Goal: Task Accomplishment & Management: Complete application form

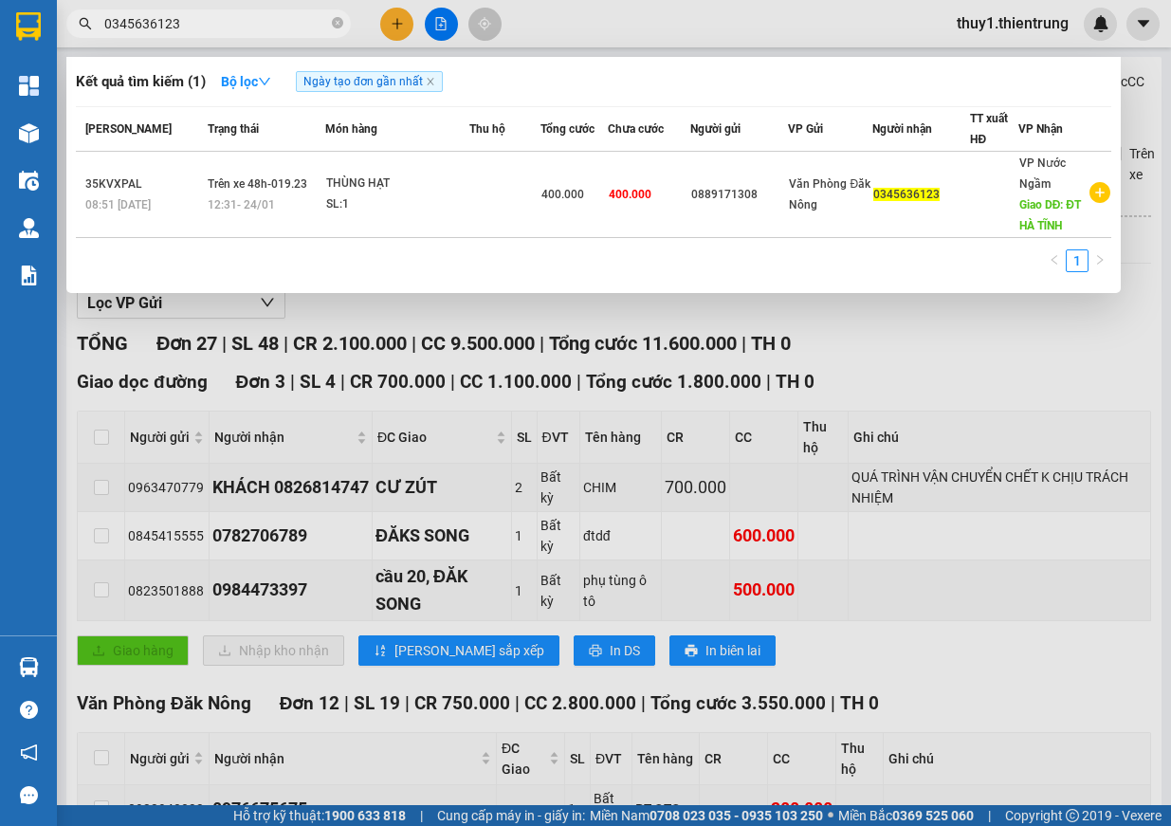
click at [257, 30] on input "0345636123" at bounding box center [216, 23] width 224 height 21
click at [407, 21] on div at bounding box center [585, 413] width 1171 height 826
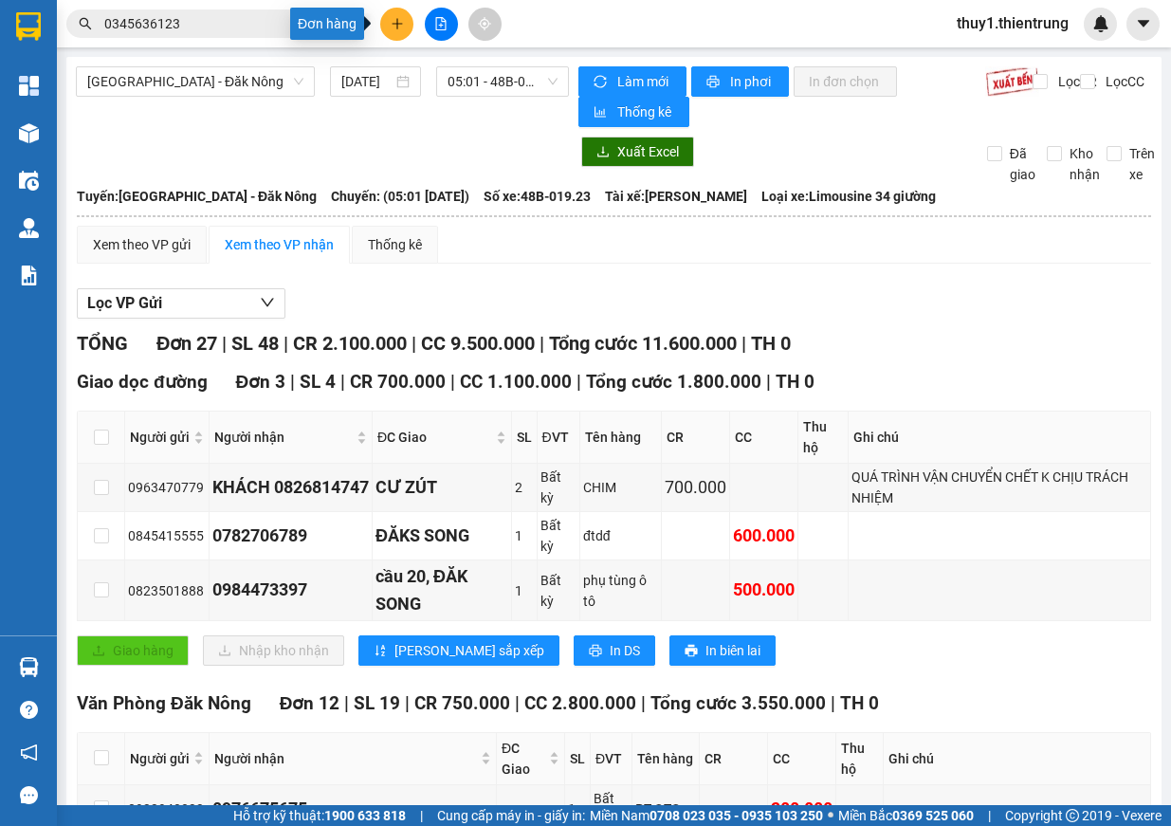
click at [405, 22] on button at bounding box center [396, 24] width 33 height 33
click at [438, 72] on div "Tạo đơn hàng" at bounding box center [471, 71] width 82 height 21
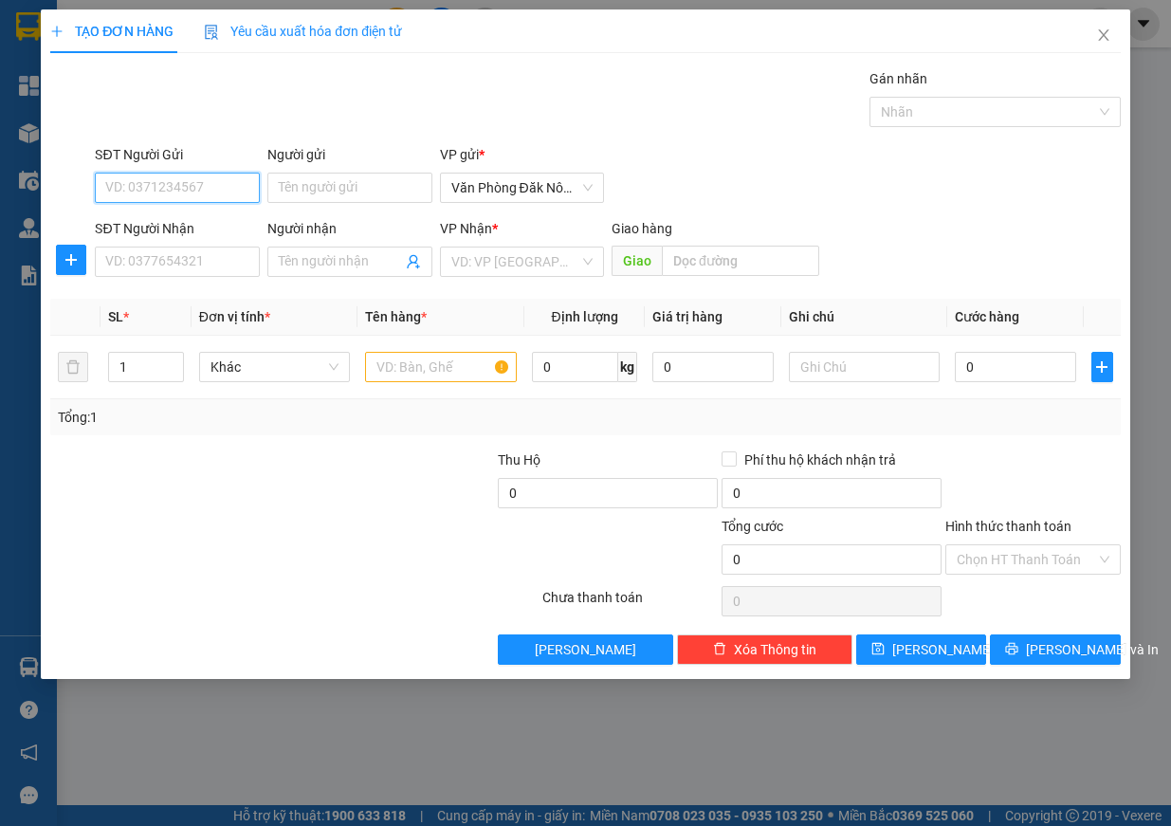
click at [203, 189] on input "SĐT Người Gửi" at bounding box center [177, 188] width 165 height 30
type input "0941334338"
click at [205, 220] on div "0941334338" at bounding box center [177, 225] width 142 height 21
type input "0363616774"
type input "o hường"
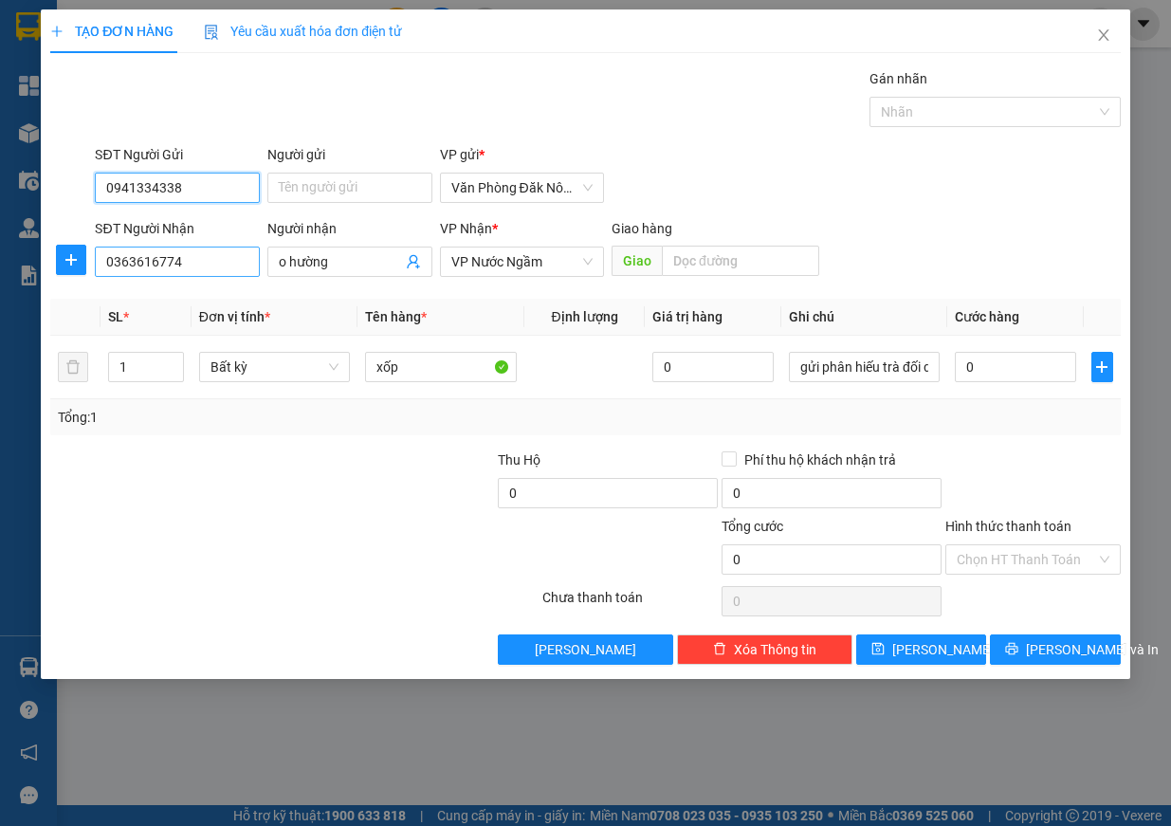
type input "0941334338"
click at [203, 254] on input "0363616774" at bounding box center [177, 261] width 165 height 30
click at [204, 254] on input "0363616774" at bounding box center [177, 261] width 165 height 30
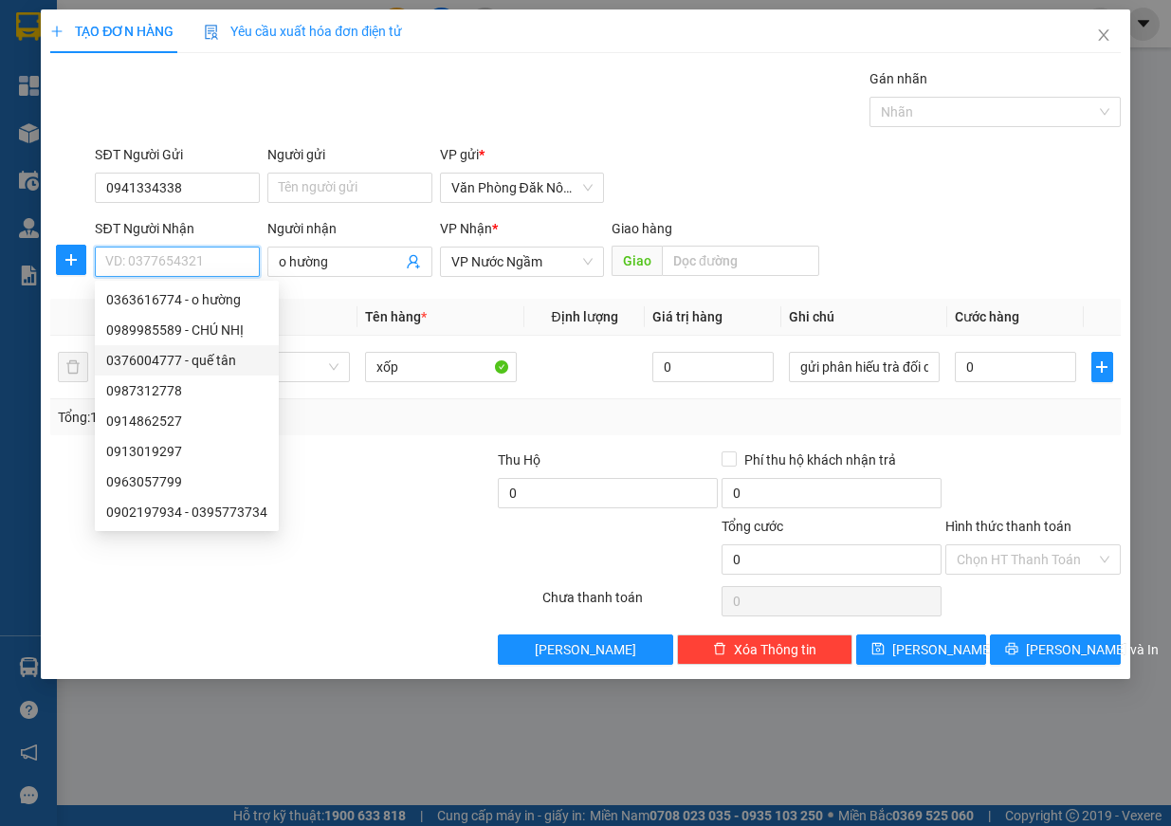
click at [216, 355] on div "0376004777 - quế tân" at bounding box center [186, 360] width 161 height 21
type input "0376004777"
type input "quế tân"
type input "cx hồng phúc"
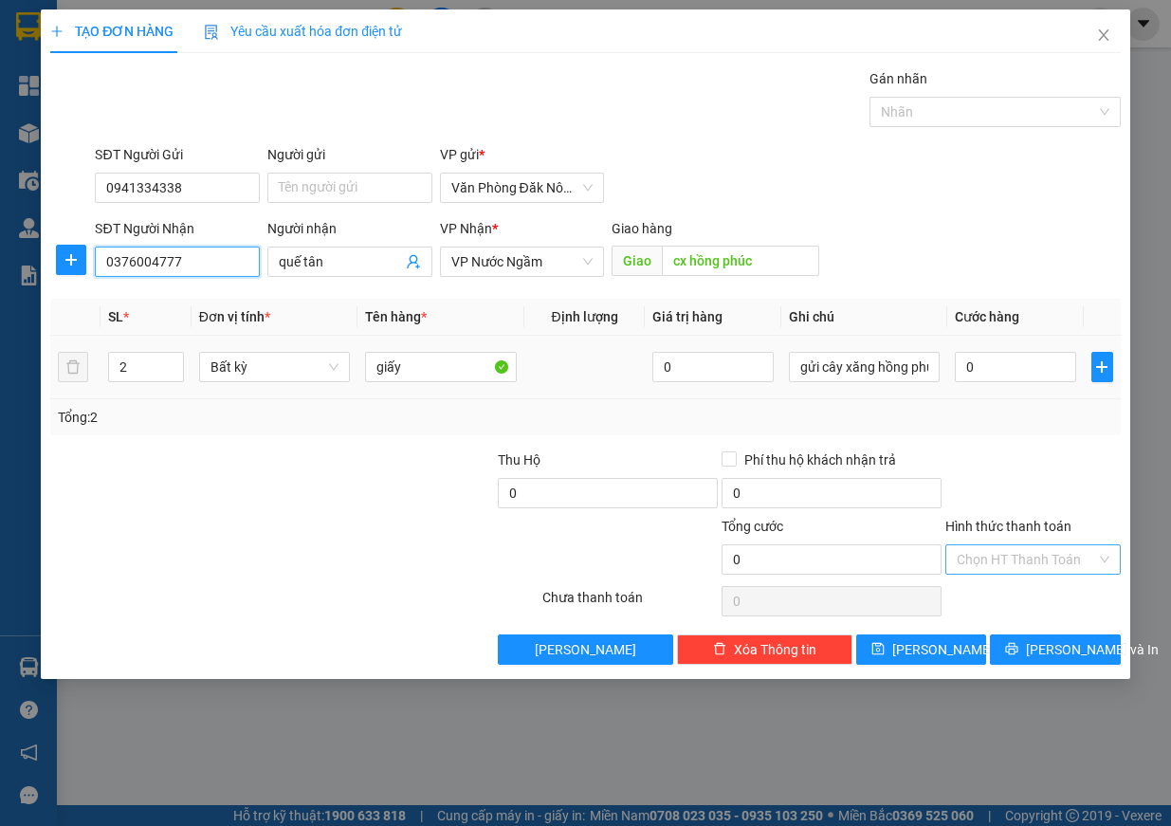
type input "0376004777"
click at [1083, 548] on input "Hình thức thanh toán" at bounding box center [1025, 559] width 139 height 28
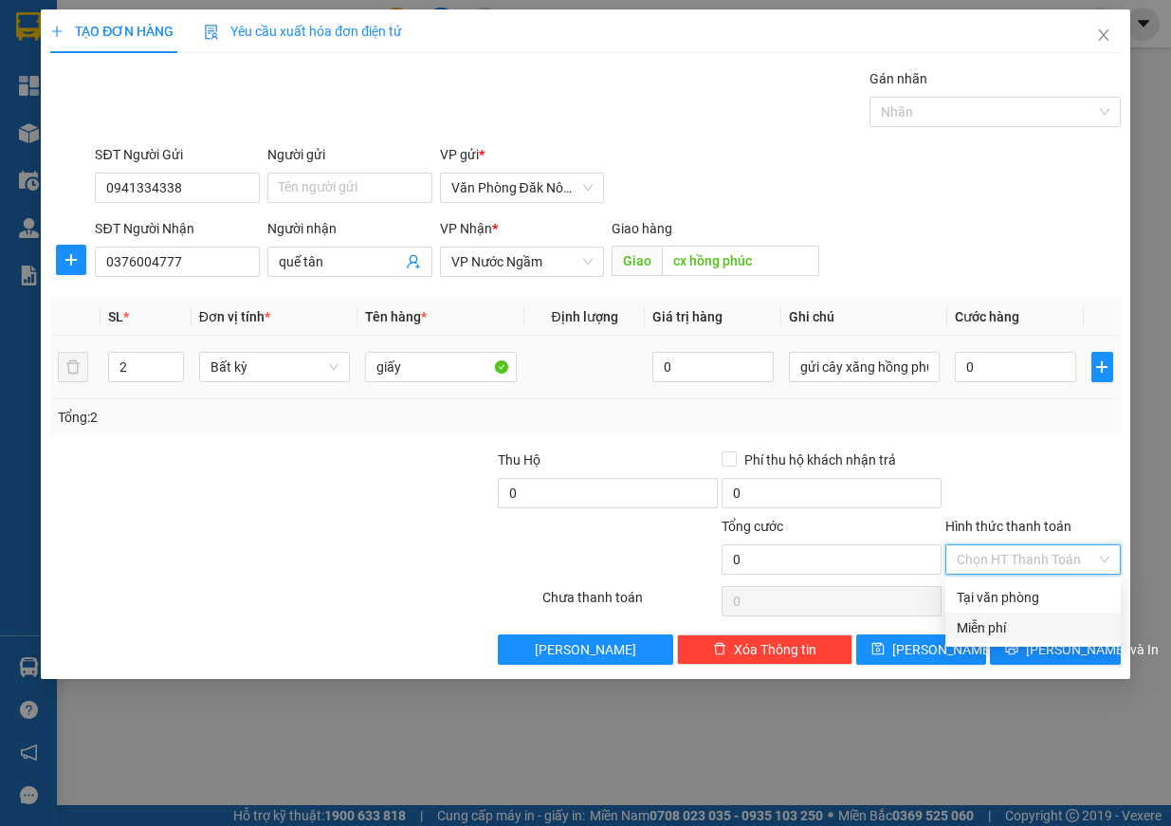
click at [1052, 612] on div "Miễn phí" at bounding box center [1032, 627] width 175 height 30
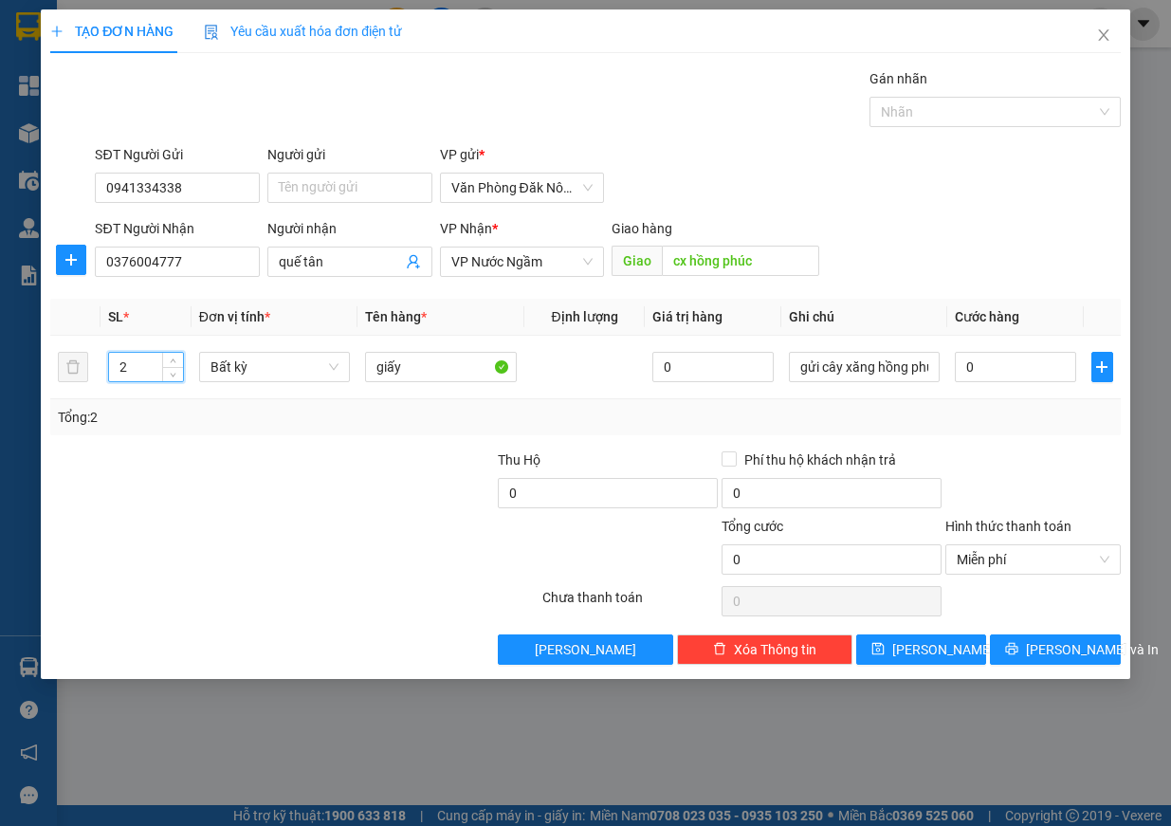
drag, startPoint x: 131, startPoint y: 367, endPoint x: 34, endPoint y: 354, distance: 97.6
click at [34, 354] on div "TẠO ĐƠN HÀNG Yêu cầu xuất hóa đơn điện tử Transit Pickup Surcharge Ids Transit …" at bounding box center [585, 413] width 1171 height 826
type input "1"
click at [1054, 649] on span "[PERSON_NAME] và In" at bounding box center [1092, 649] width 133 height 21
click at [1059, 659] on span "[PERSON_NAME] và In" at bounding box center [1092, 649] width 133 height 21
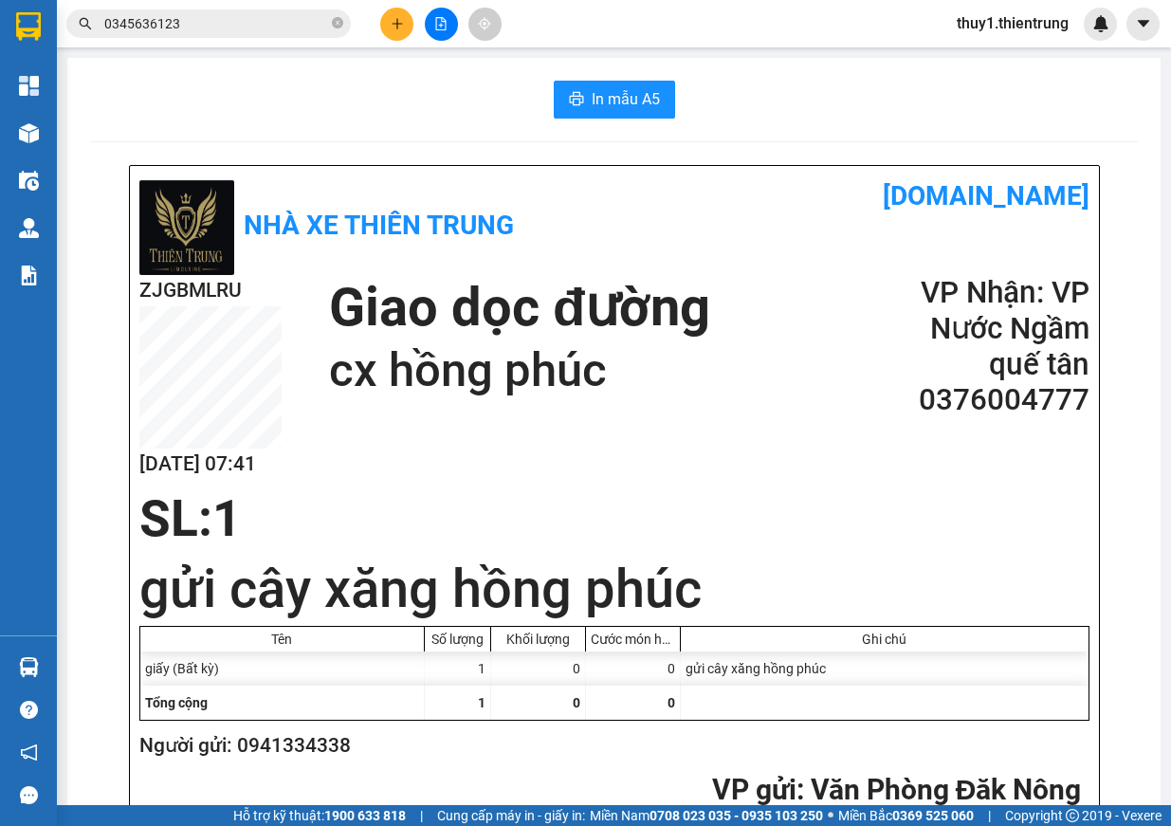
click at [604, 109] on span "In mẫu A5" at bounding box center [626, 99] width 68 height 24
drag, startPoint x: 641, startPoint y: 87, endPoint x: 658, endPoint y: 112, distance: 30.0
click at [643, 87] on span "In mẫu A5" at bounding box center [626, 99] width 68 height 24
click at [416, 31] on div at bounding box center [441, 24] width 142 height 33
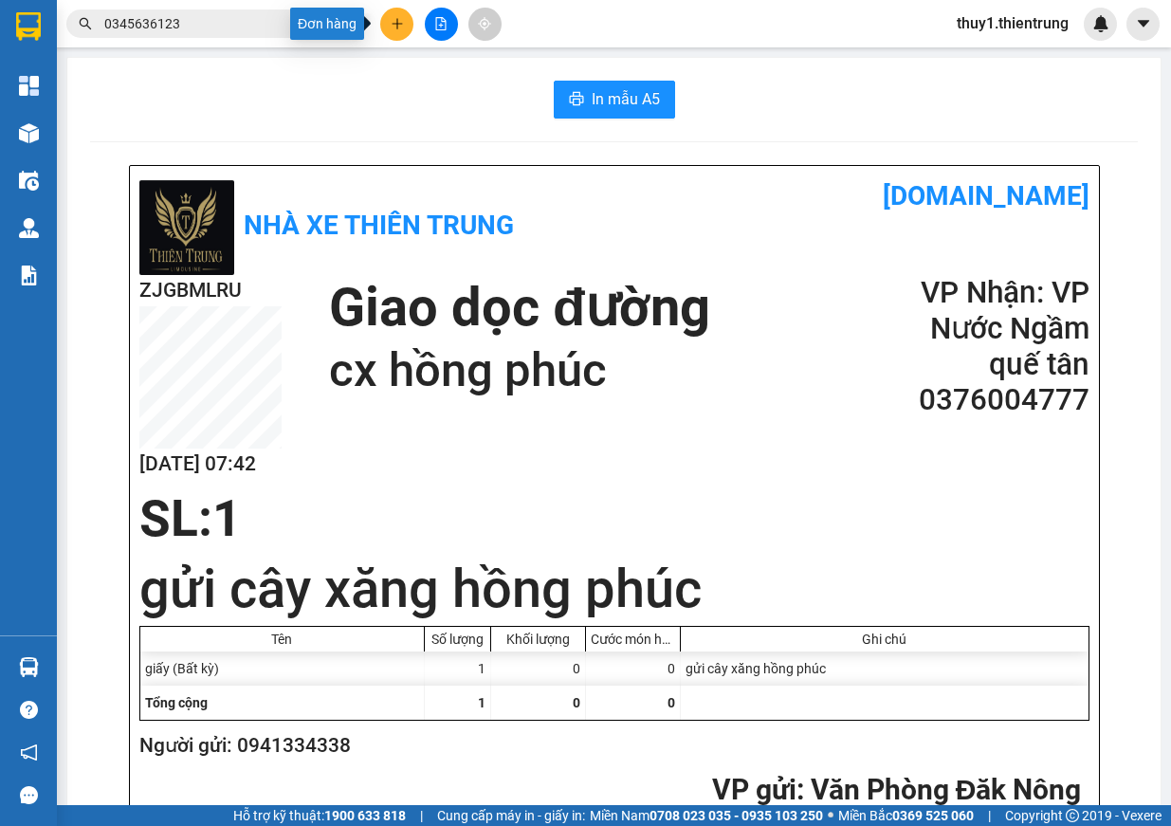
drag, startPoint x: 397, startPoint y: 29, endPoint x: 452, endPoint y: 82, distance: 76.4
click at [396, 29] on icon "plus" at bounding box center [397, 23] width 13 height 13
click at [454, 81] on div "Tạo đơn hàng" at bounding box center [471, 71] width 82 height 21
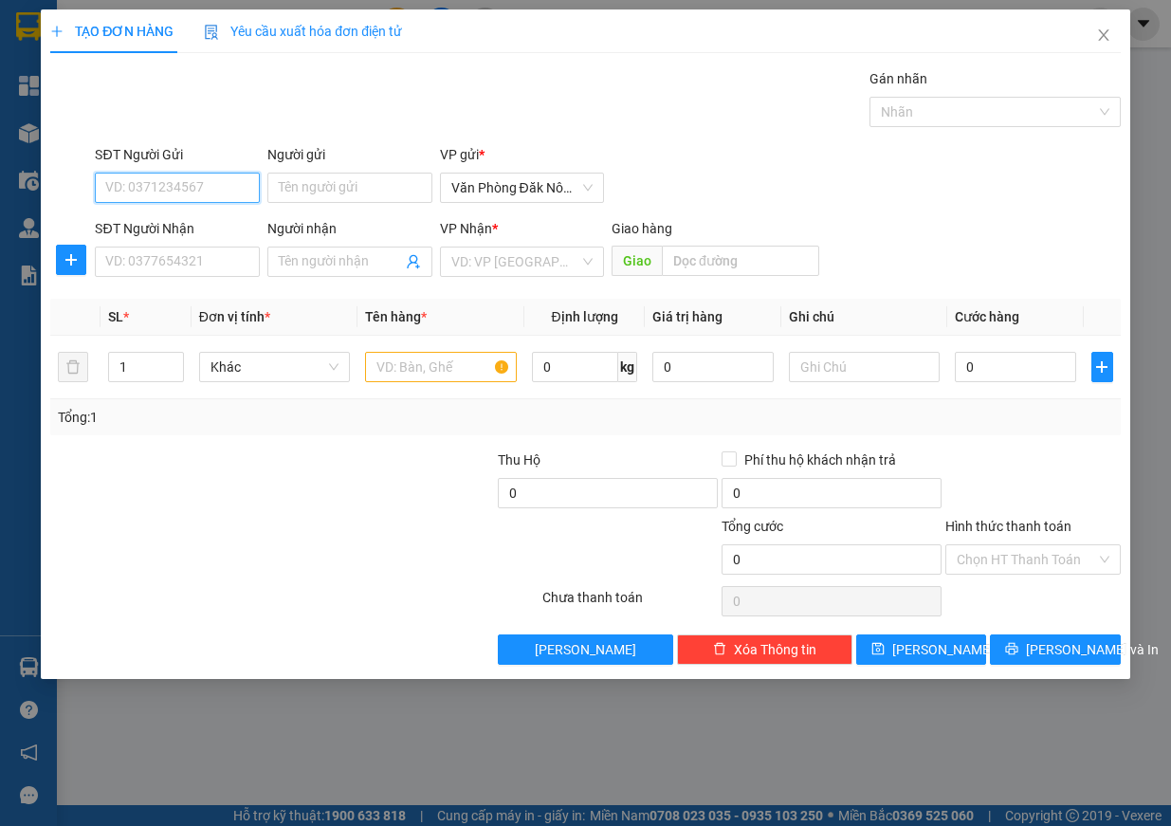
click at [206, 191] on input "SĐT Người Gửi" at bounding box center [177, 188] width 165 height 30
type input "0982754848"
click at [169, 234] on div "0982754848 - CHỊ DIỆP" at bounding box center [177, 225] width 142 height 21
type input "CHỊ DIỆP"
type input "0329093699"
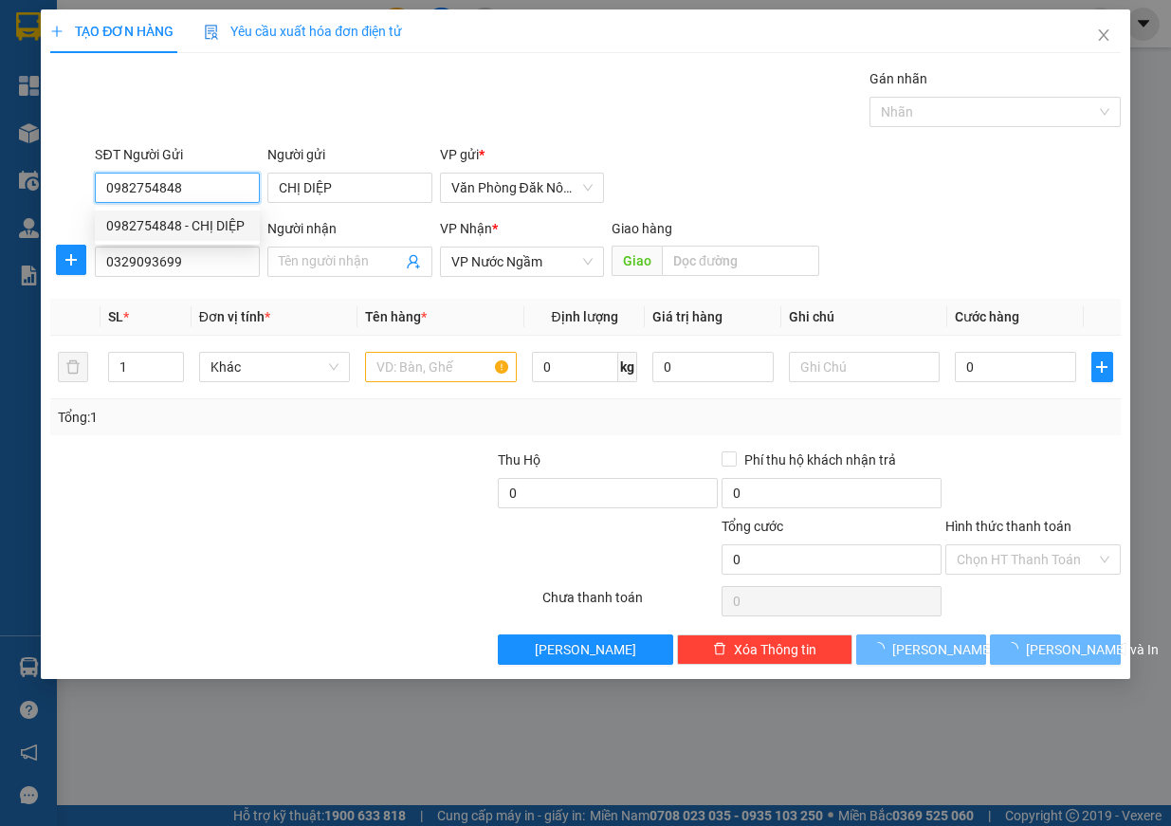
type input "200.000"
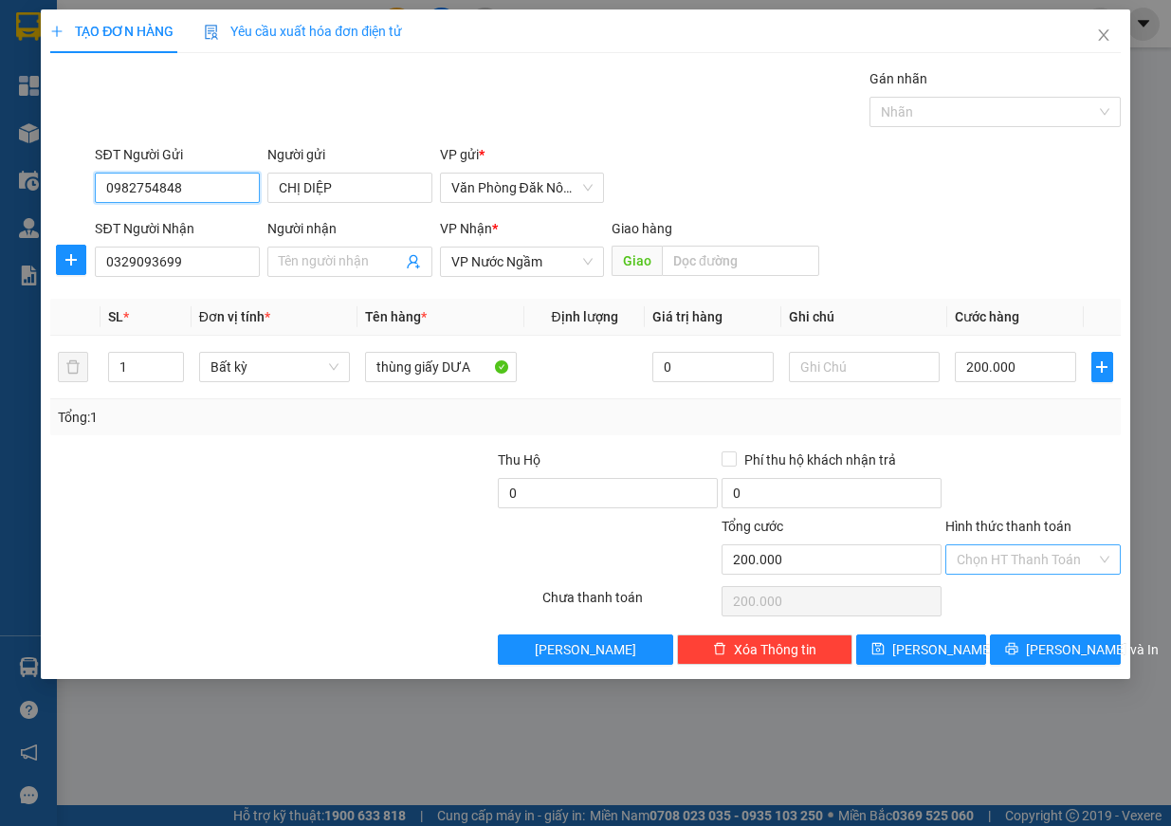
type input "0982754848"
click at [1046, 555] on input "Hình thức thanh toán" at bounding box center [1025, 559] width 139 height 28
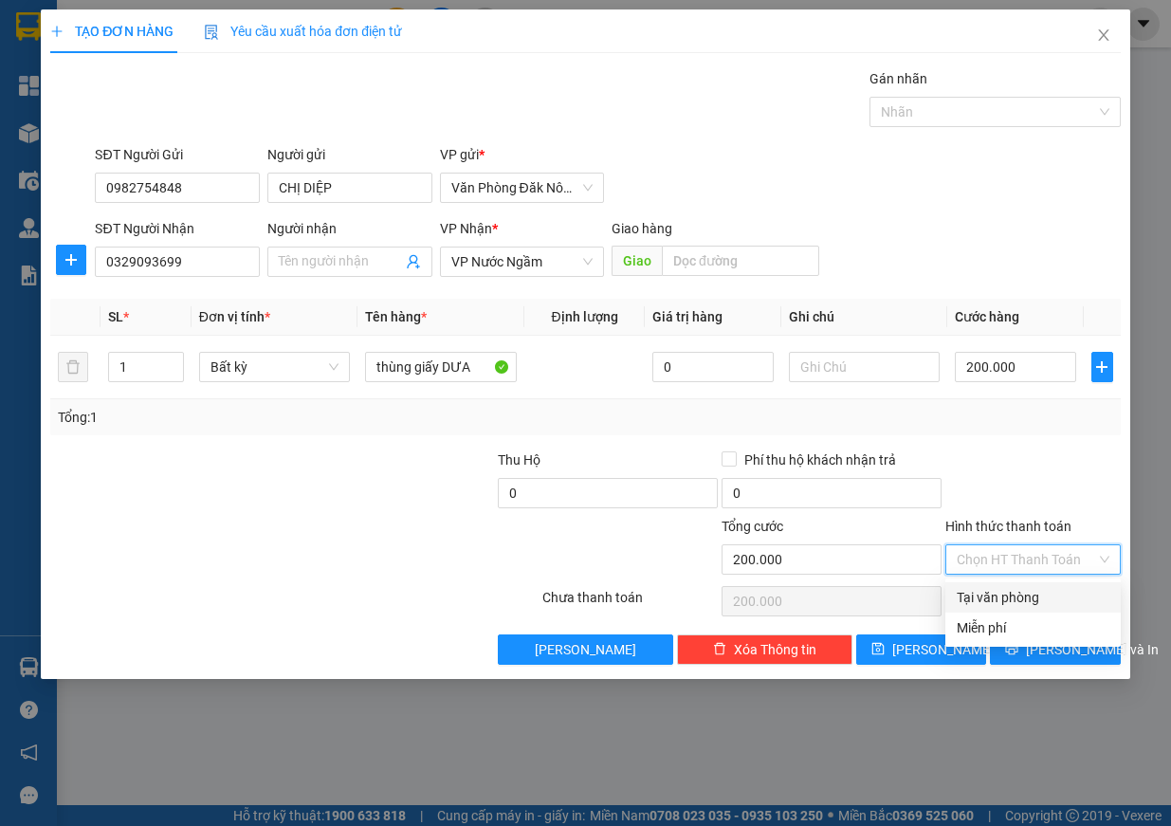
click at [1015, 431] on div "Tổng: 1" at bounding box center [585, 417] width 1070 height 36
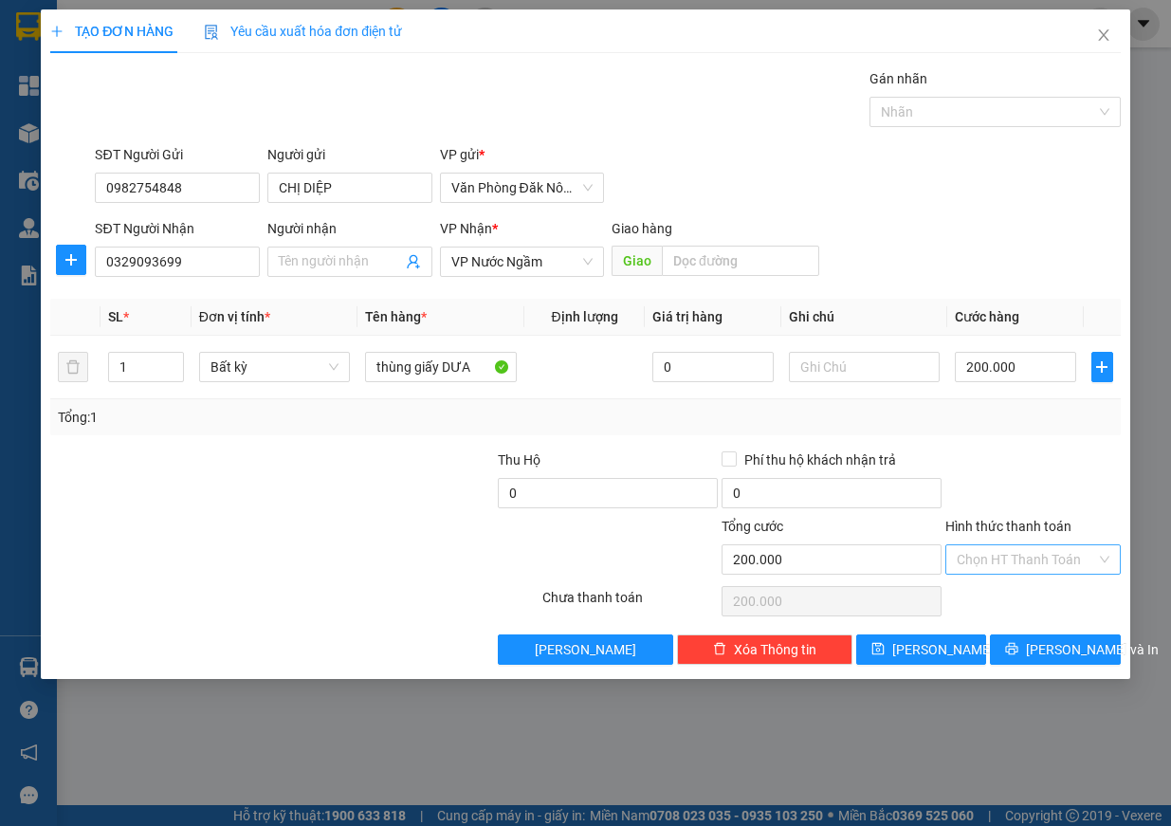
click at [1063, 560] on input "Hình thức thanh toán" at bounding box center [1025, 559] width 139 height 28
click at [995, 422] on div "Tổng: 1" at bounding box center [585, 417] width 1055 height 21
click at [1076, 634] on button "[PERSON_NAME] và In" at bounding box center [1055, 649] width 131 height 30
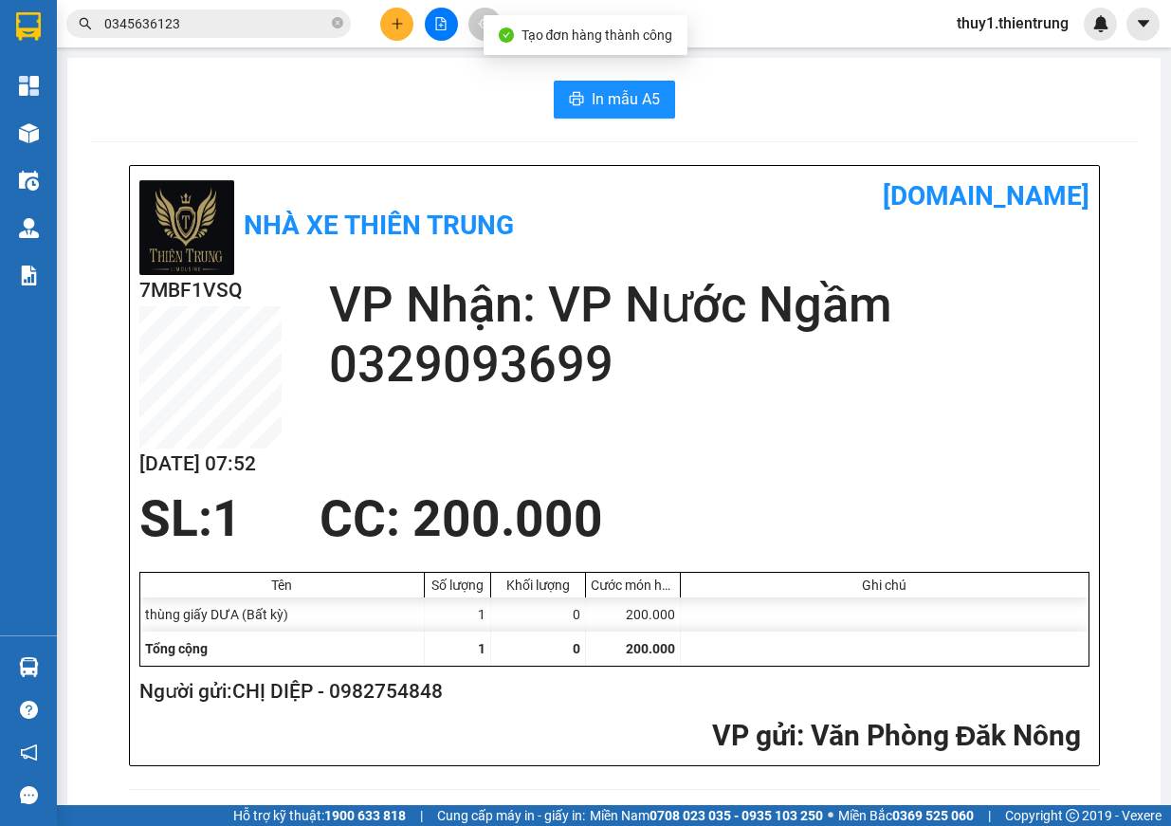
click at [592, 97] on span "In mẫu A5" at bounding box center [626, 99] width 68 height 24
click at [396, 28] on icon "plus" at bounding box center [397, 23] width 13 height 13
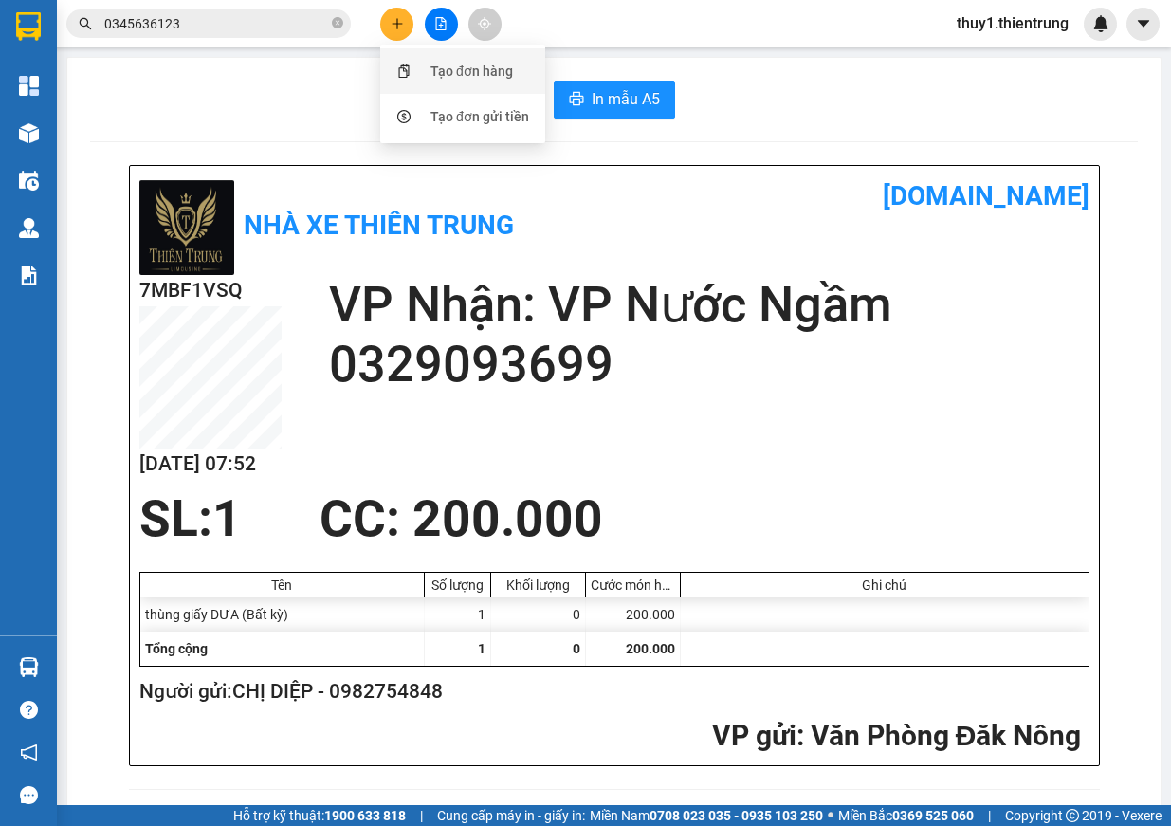
click at [454, 81] on div "Tạo đơn hàng" at bounding box center [471, 71] width 82 height 21
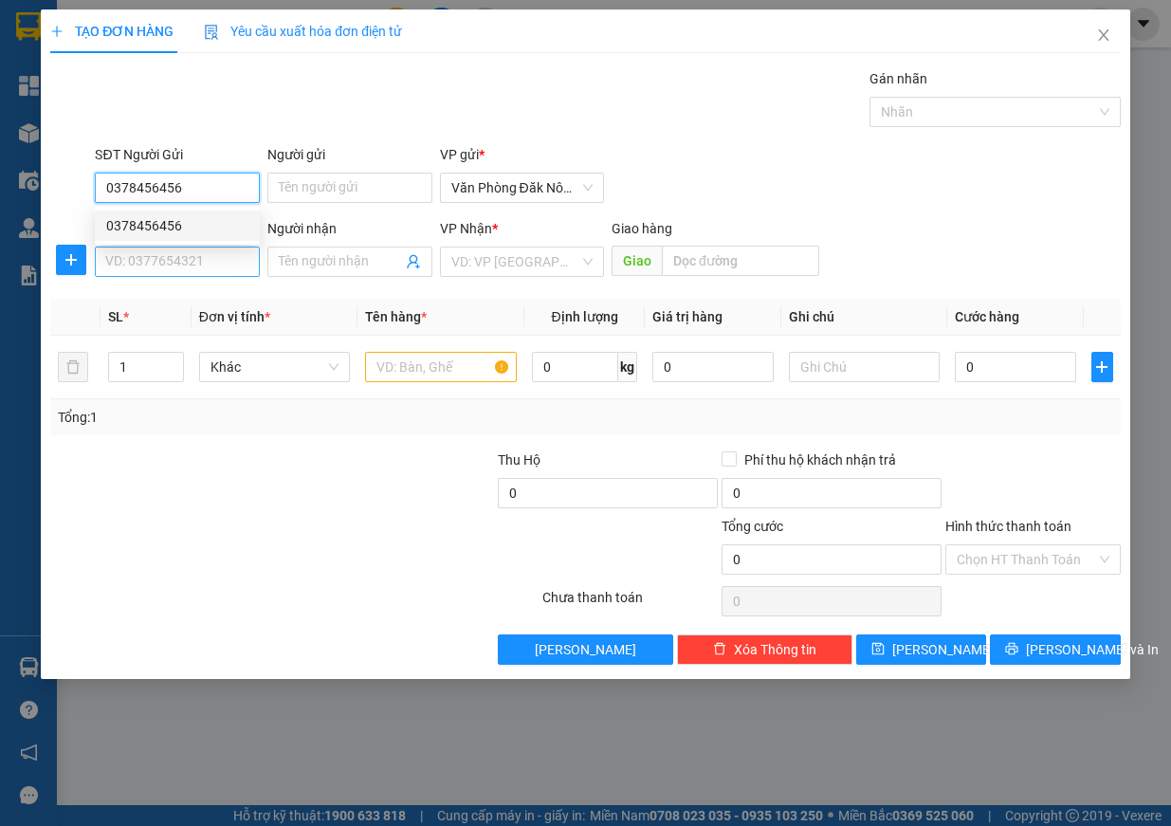
type input "0378456456"
click at [141, 269] on input "SĐT Người Nhận" at bounding box center [177, 261] width 165 height 30
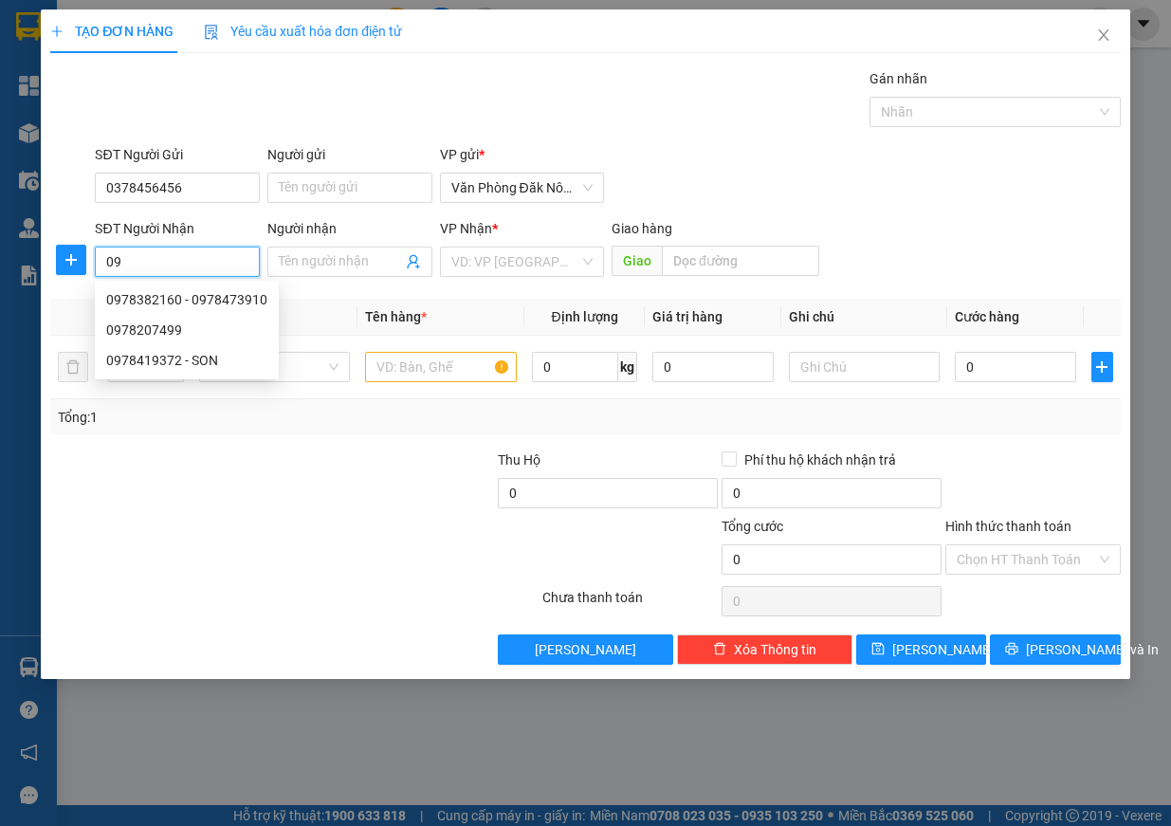
type input "0"
click at [141, 269] on input "SĐT Người Nhận" at bounding box center [177, 261] width 165 height 30
click at [177, 507] on div at bounding box center [160, 482] width 224 height 66
click at [129, 254] on input "SĐT Người Nhận" at bounding box center [177, 261] width 165 height 30
type input "0987182588"
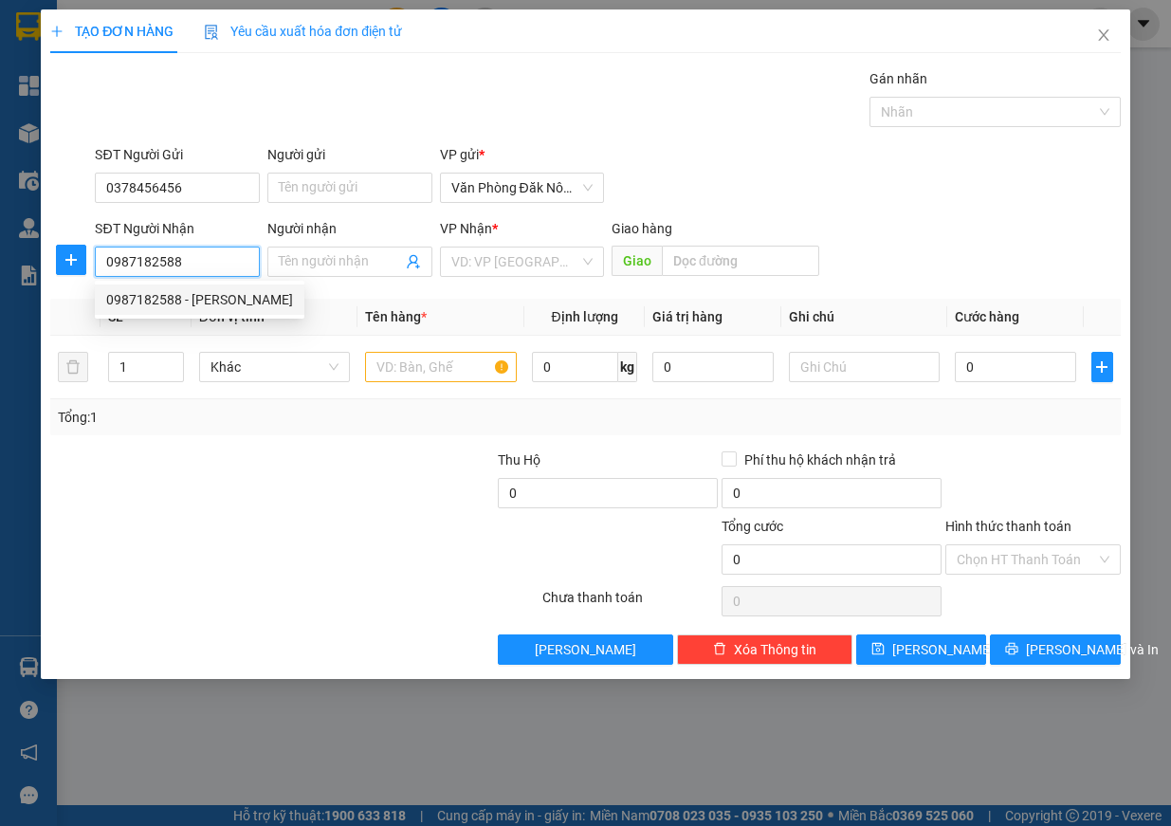
click at [167, 300] on div "0987182588 - [PERSON_NAME]" at bounding box center [199, 299] width 187 height 21
type input "THẢO"
type input "BX YÊN NGHĨA"
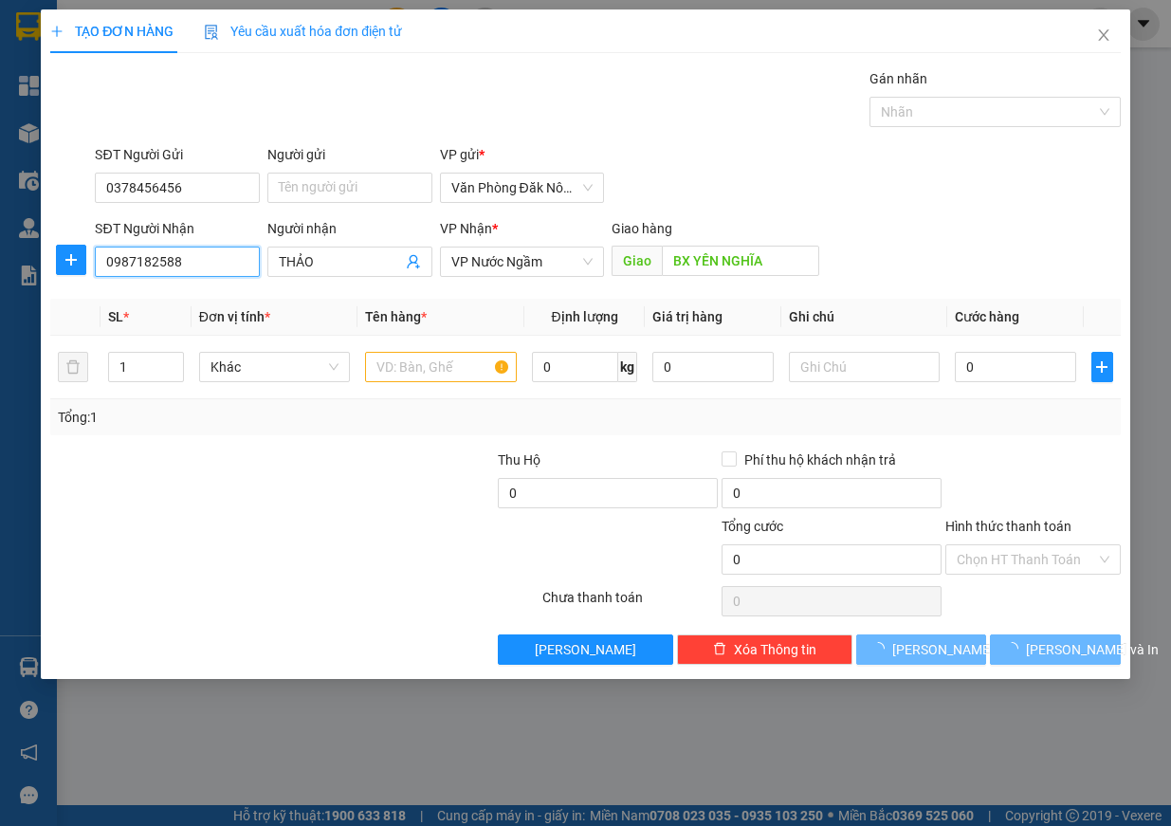
type input "100.000"
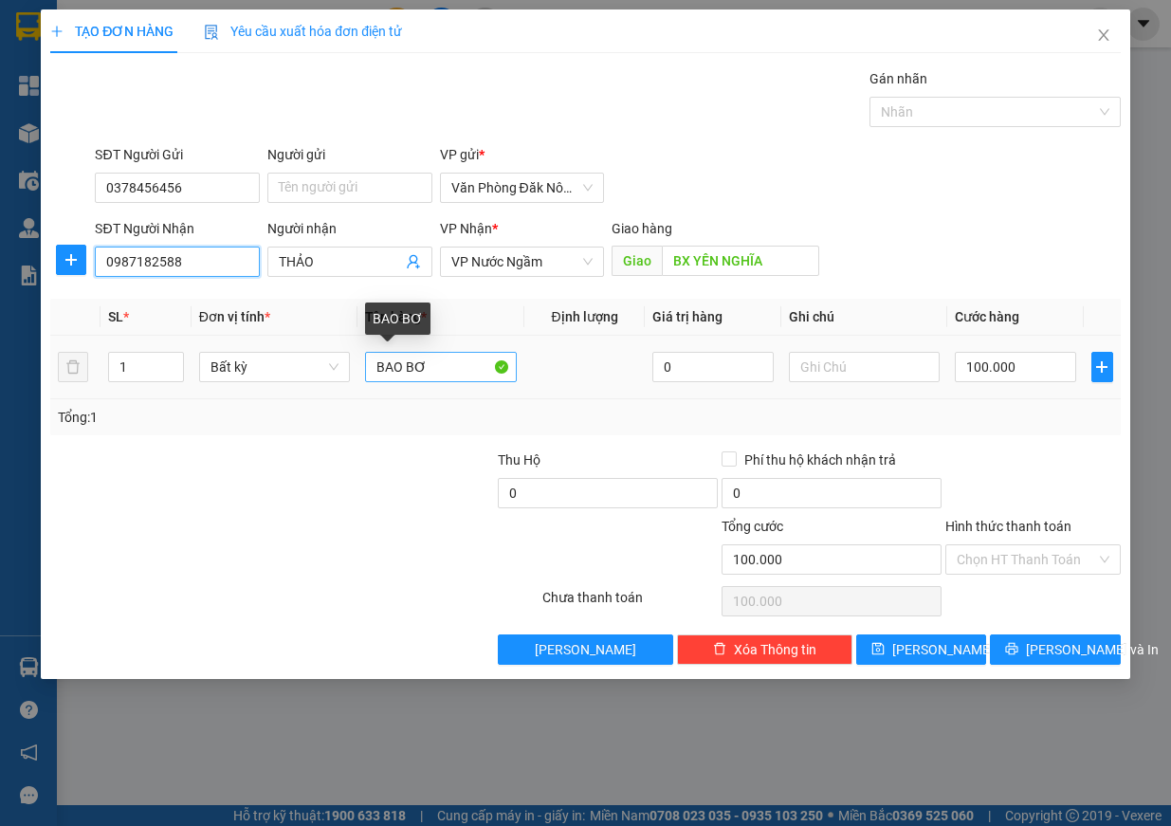
type input "0987182588"
drag, startPoint x: 435, startPoint y: 374, endPoint x: 290, endPoint y: 366, distance: 145.3
click at [293, 366] on tr "1 Bất kỳ BAO BƠ 0 100.000" at bounding box center [585, 368] width 1070 height 64
type input "XỐP"
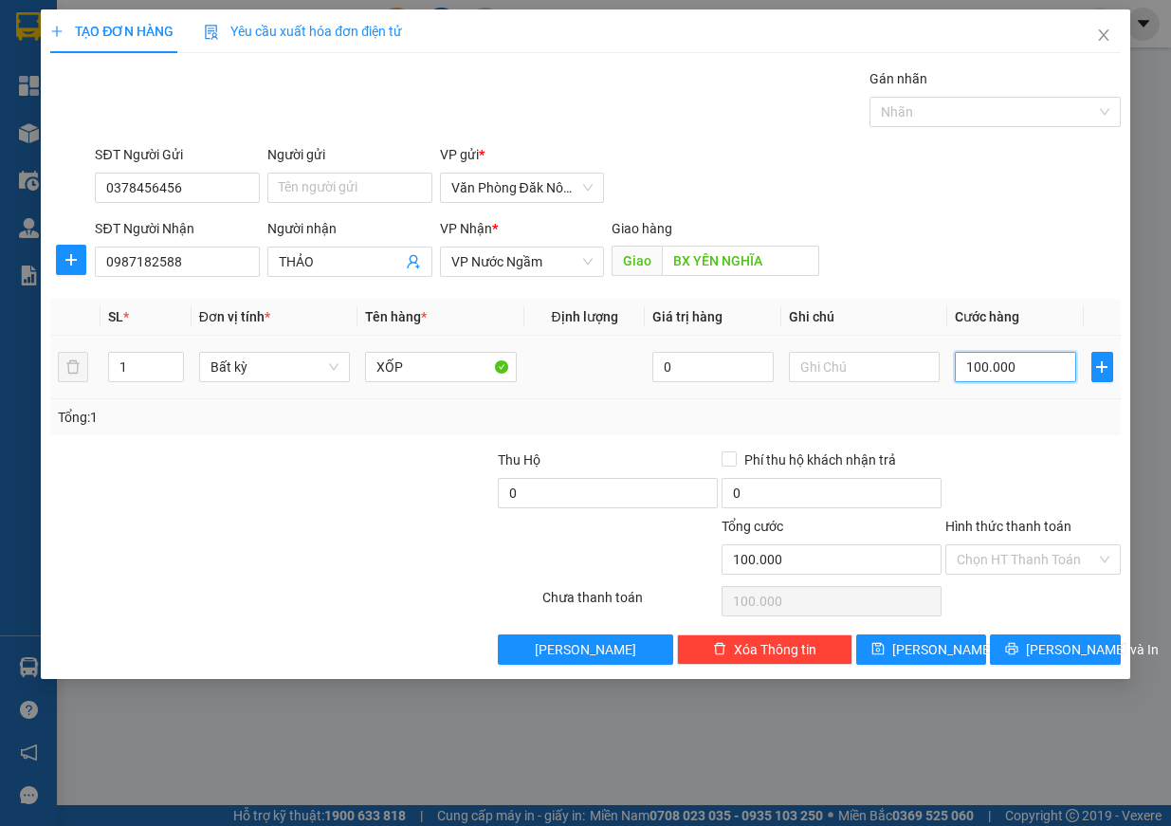
click at [1064, 371] on input "100.000" at bounding box center [1015, 367] width 121 height 30
type input "2"
type input "20"
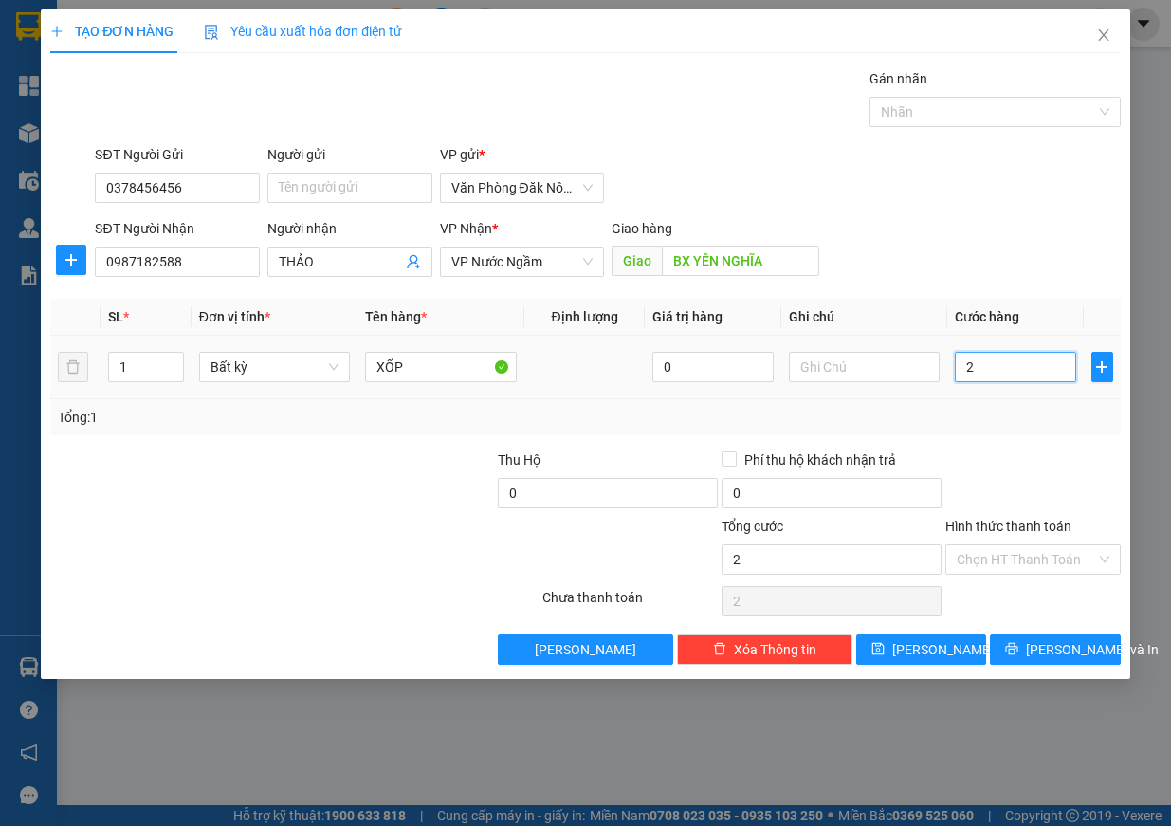
type input "20"
type input "200"
type input "2.000"
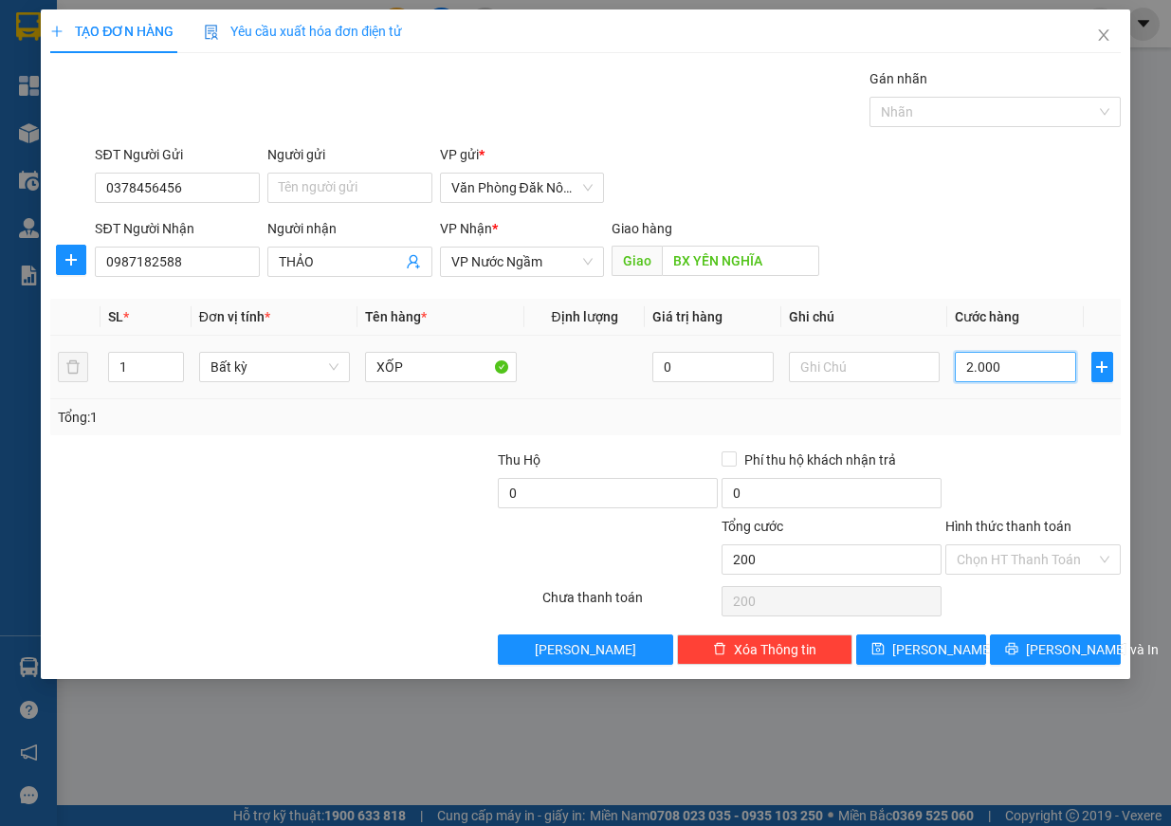
type input "2.000"
type input "20.000"
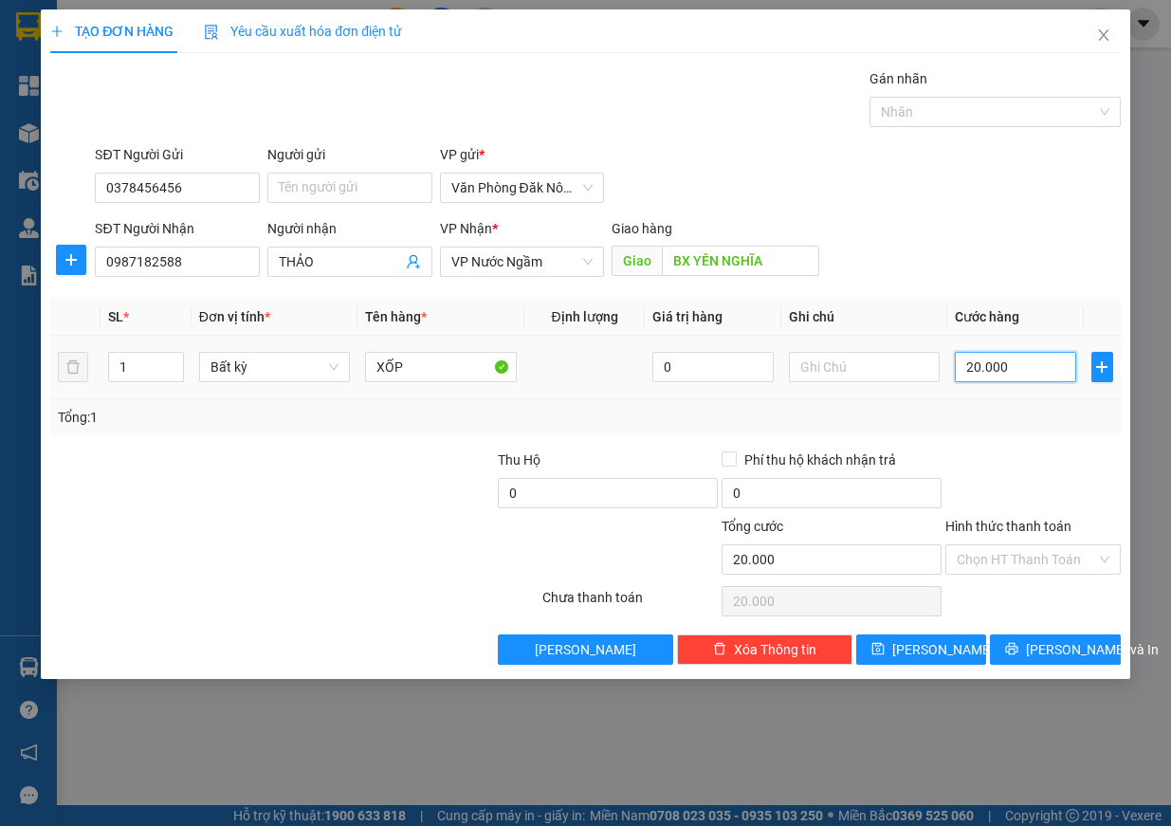
type input "200.000"
type input "2.000.000"
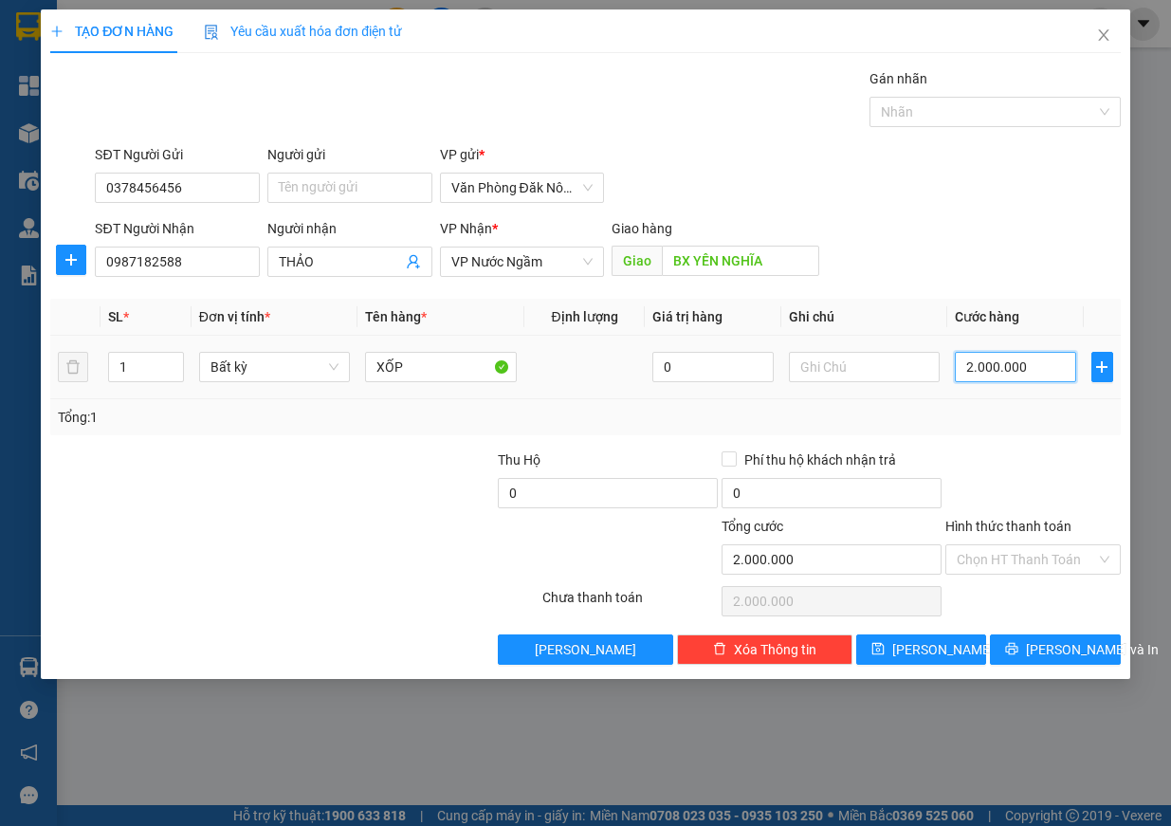
type input "200.000"
click at [1087, 655] on span "[PERSON_NAME] và In" at bounding box center [1092, 649] width 133 height 21
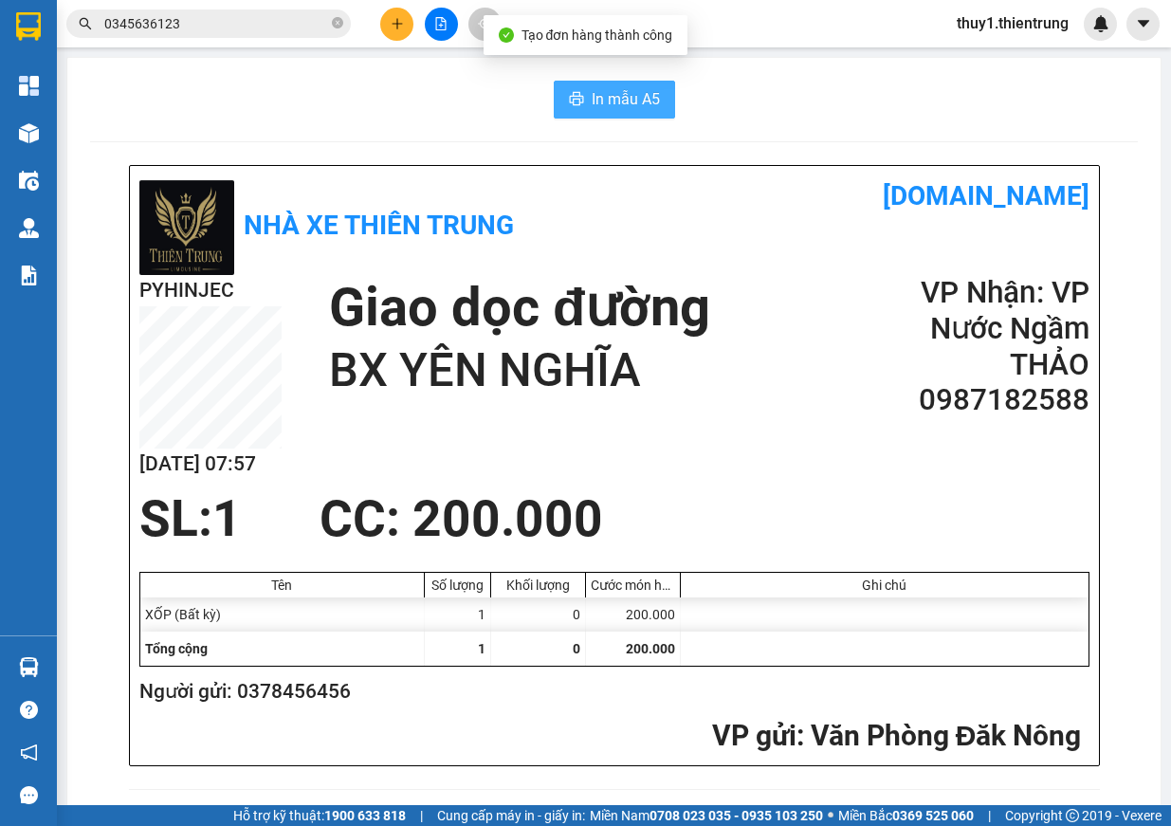
click at [621, 103] on span "In mẫu A5" at bounding box center [626, 99] width 68 height 24
click at [388, 21] on button at bounding box center [396, 24] width 33 height 33
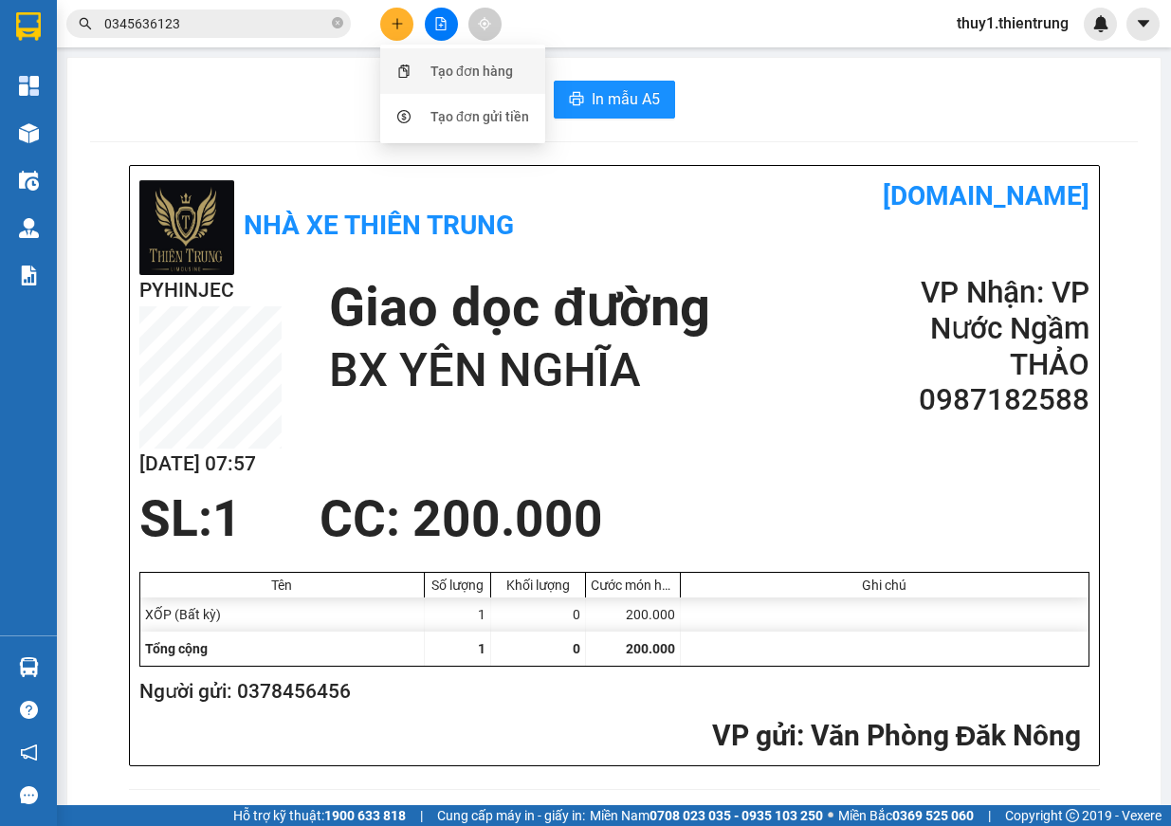
click at [471, 60] on div "Tạo đơn hàng" at bounding box center [462, 71] width 142 height 36
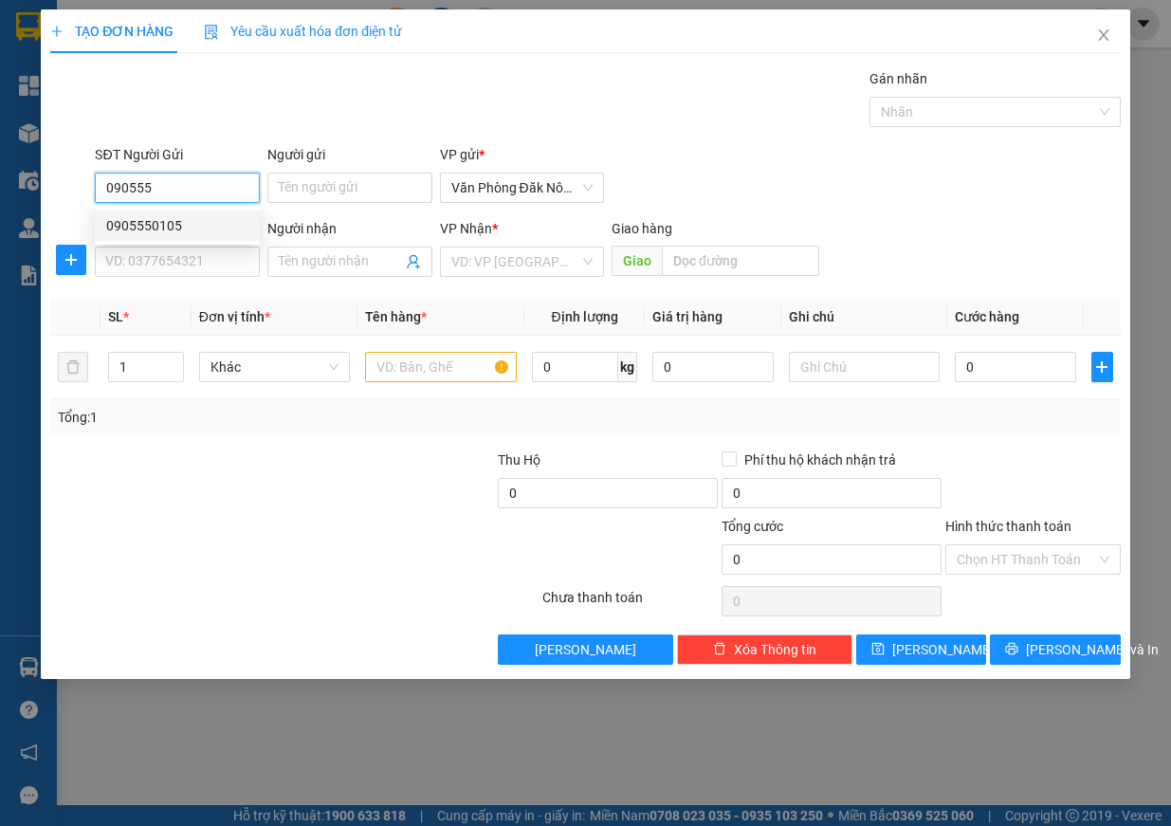
click at [142, 227] on div "0905550105" at bounding box center [177, 225] width 142 height 21
type input "0905550105"
type input "0357859822"
type input "YÊN NGHĨA"
type input "300.000"
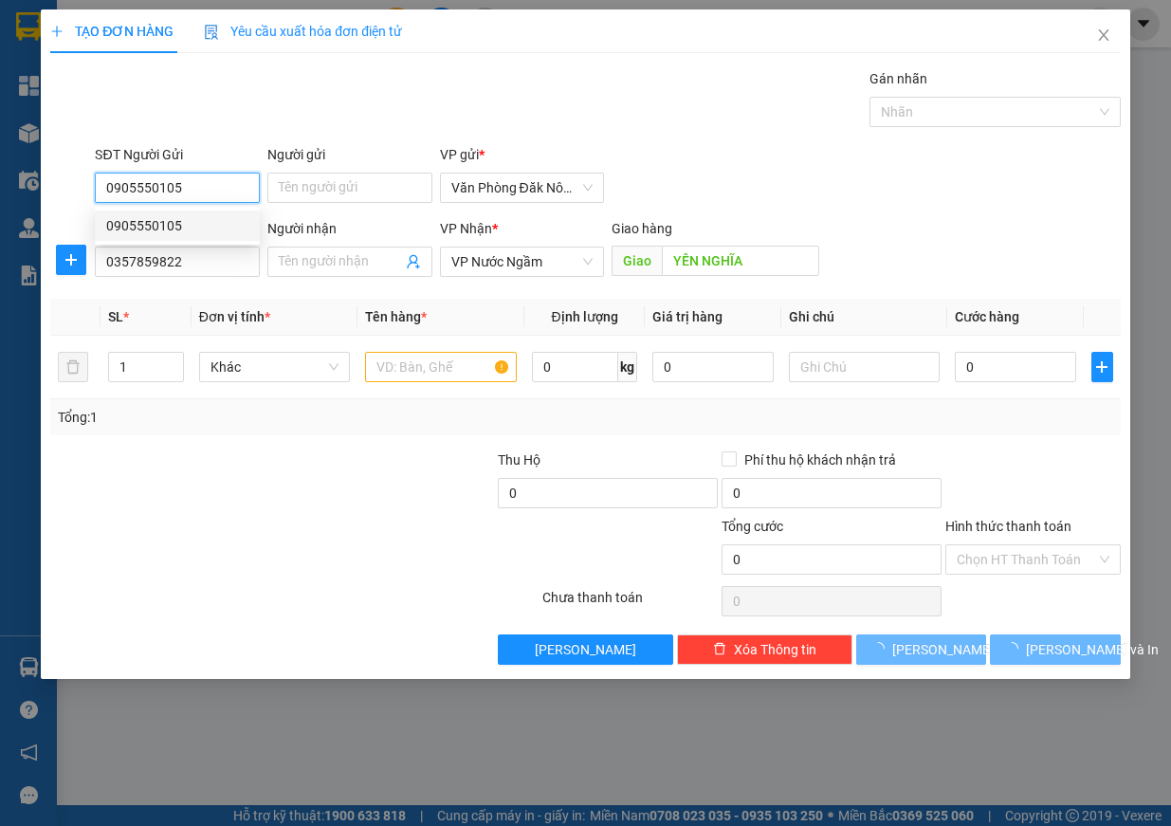
type input "300.000"
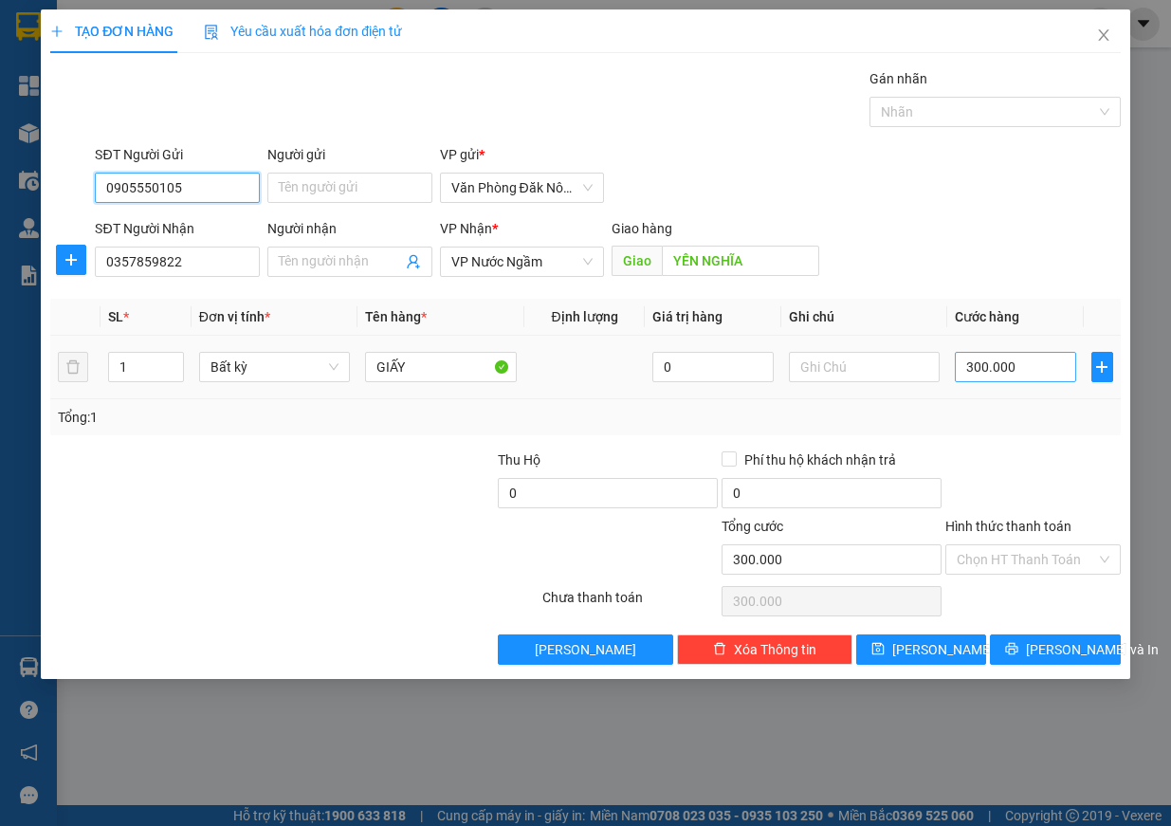
type input "0905550105"
click at [994, 371] on input "300.000" at bounding box center [1015, 367] width 121 height 30
click at [1026, 570] on input "Hình thức thanh toán" at bounding box center [1025, 559] width 139 height 28
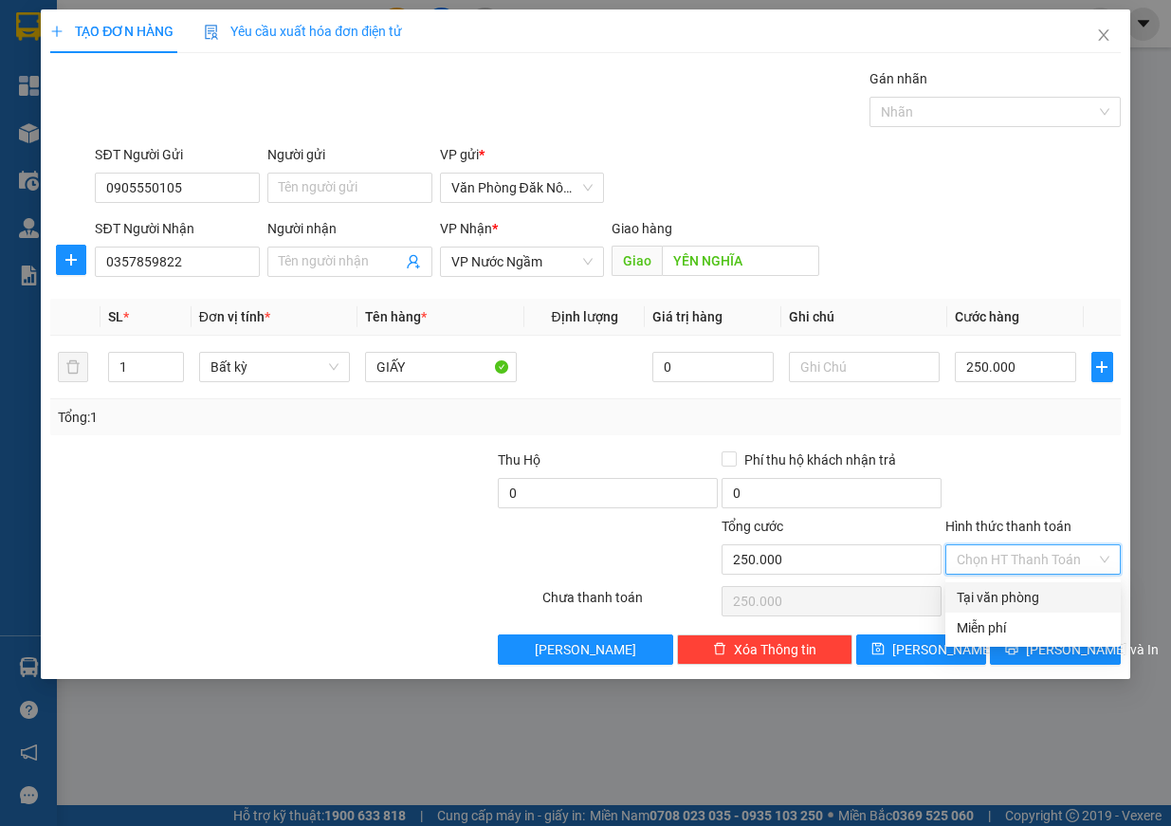
click at [1025, 603] on div "Tại văn phòng" at bounding box center [1032, 597] width 153 height 21
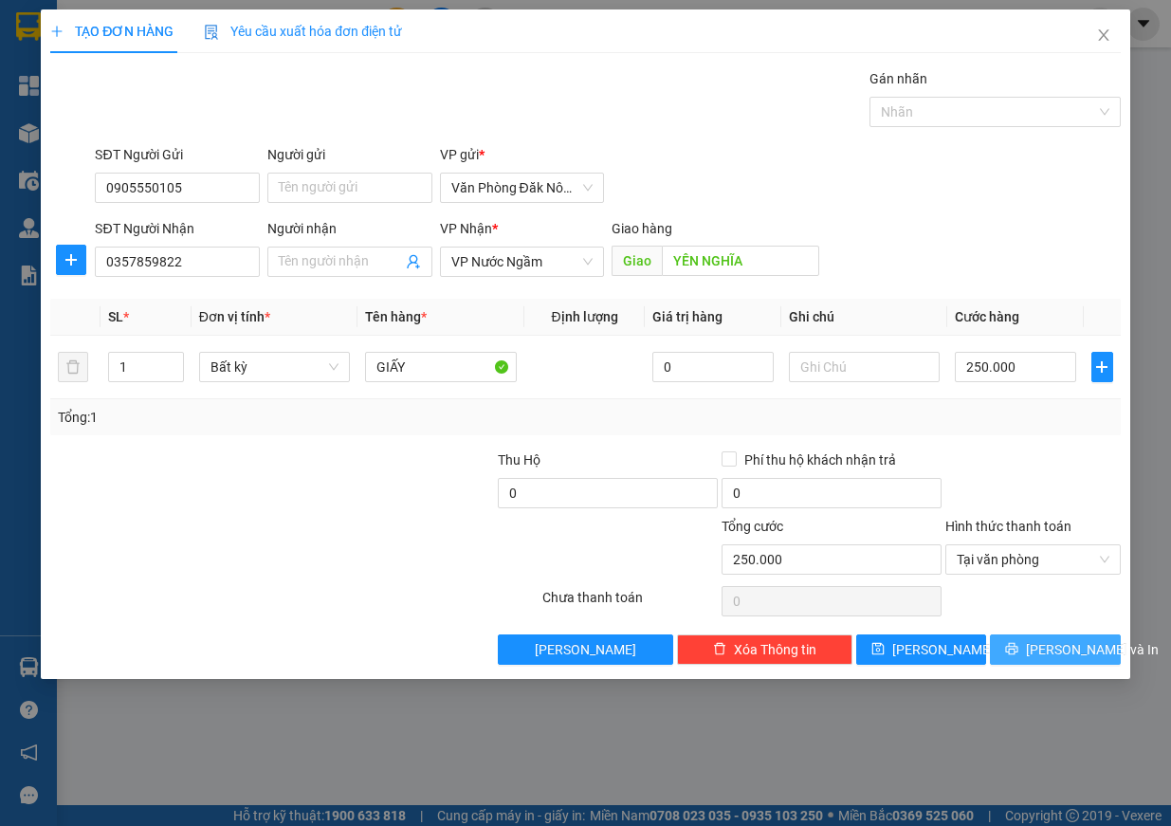
click at [1075, 657] on span "[PERSON_NAME] và In" at bounding box center [1092, 649] width 133 height 21
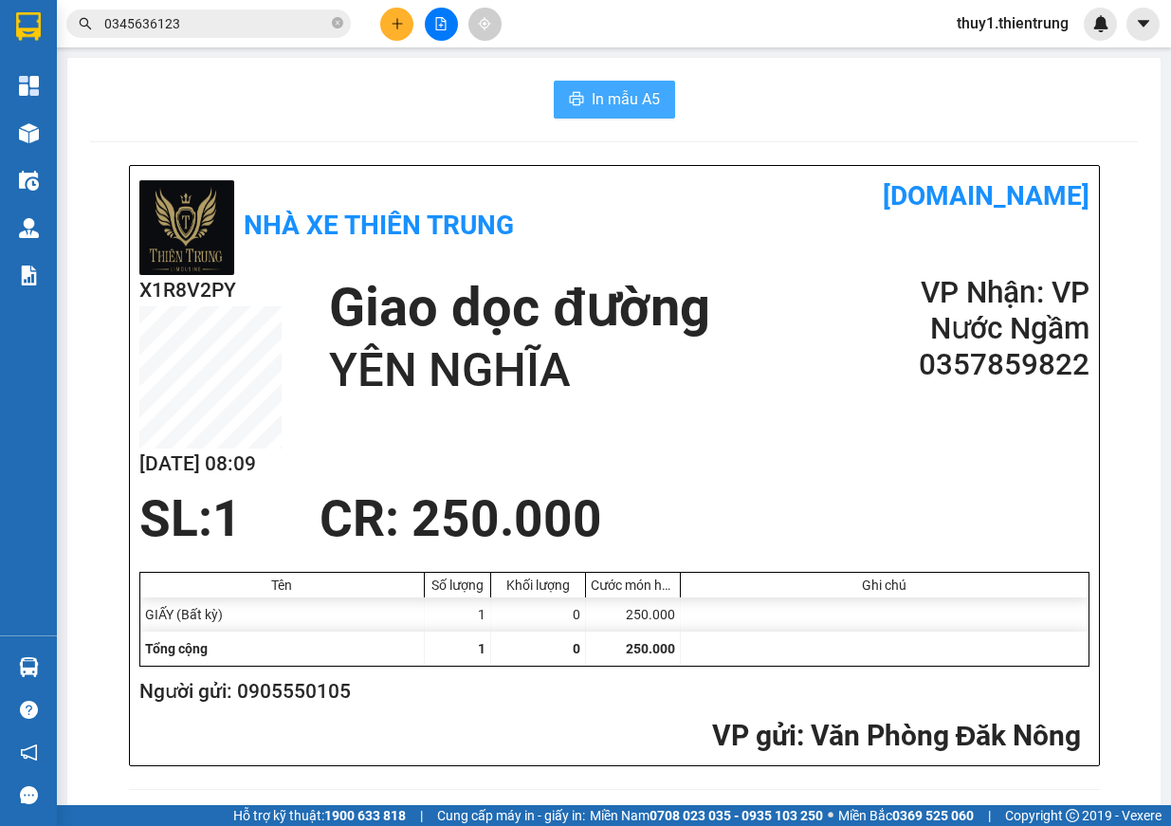
click at [650, 106] on span "In mẫu A5" at bounding box center [626, 99] width 68 height 24
